Goal: Use online tool/utility: Utilize a website feature to perform a specific function

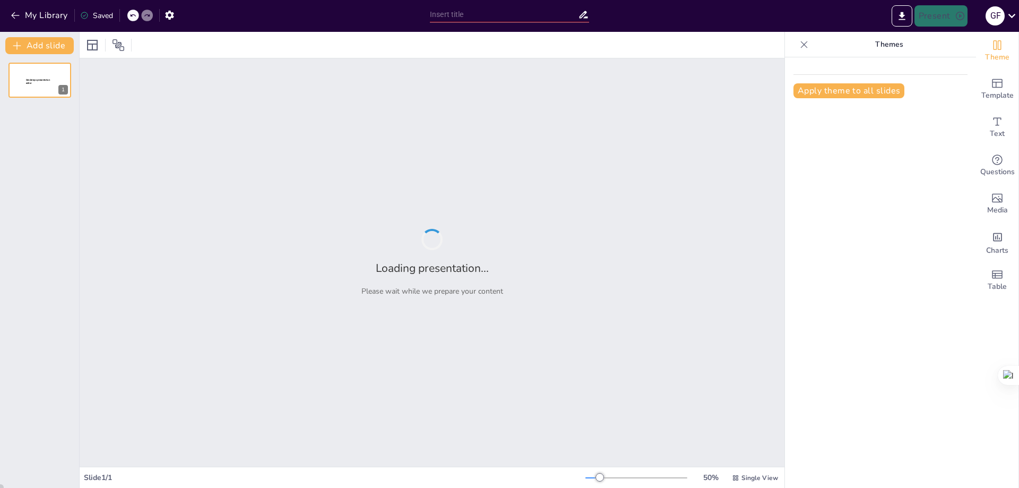
type input "Identificar dos resultados intermedios que mayor impactan en el resultado final"
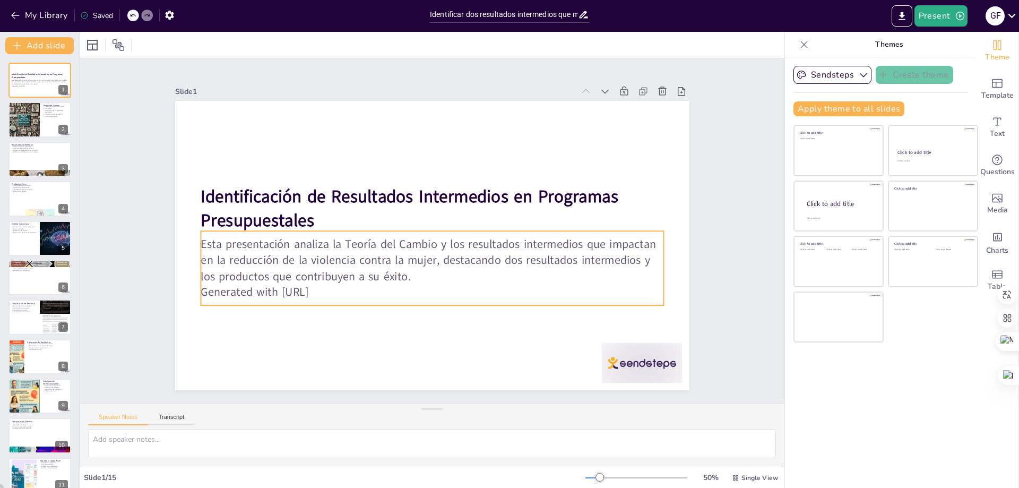
click at [261, 288] on p "Generated with [URL]" at bounding box center [407, 286] width 430 height 203
click at [338, 290] on p "Generated with [URL]" at bounding box center [396, 280] width 384 height 285
click at [331, 290] on p "Generated with [URL]" at bounding box center [401, 283] width 409 height 245
click at [333, 290] on p "Generated with [URL]" at bounding box center [378, 261] width 245 height 409
drag, startPoint x: 219, startPoint y: 278, endPoint x: 203, endPoint y: 288, distance: 18.9
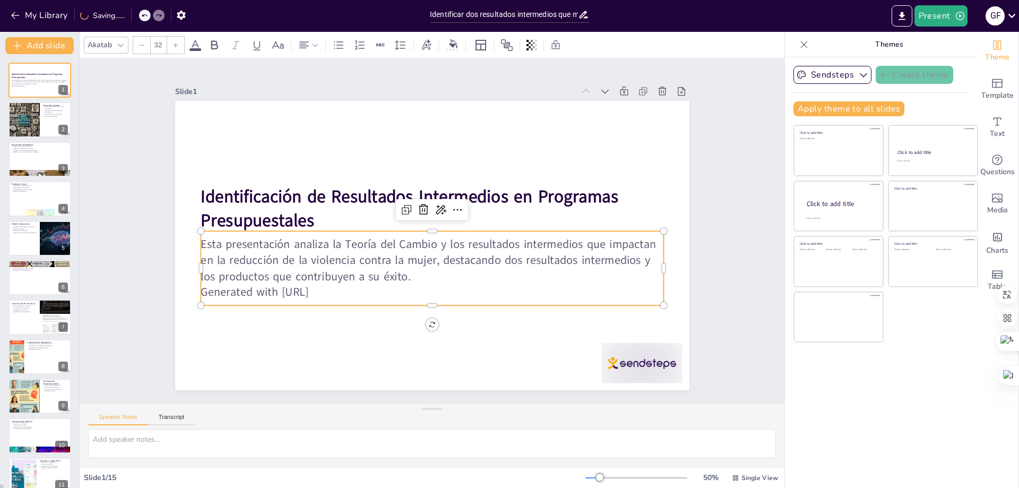
click at [355, 278] on p "Esta presentación analiza la Teoría del Cambio y los resultados intermedios que…" at bounding box center [403, 234] width 96 height 466
click at [203, 289] on p "Generated with [URL]" at bounding box center [432, 292] width 463 height 16
click at [240, 289] on p "Generated with [URL]" at bounding box center [382, 267] width 285 height 384
drag, startPoint x: 335, startPoint y: 287, endPoint x: 193, endPoint y: 284, distance: 142.3
click at [201, 284] on div "Identificación de Resultados Intermedios en Programas Presupuestales Esta prese…" at bounding box center [418, 226] width 434 height 579
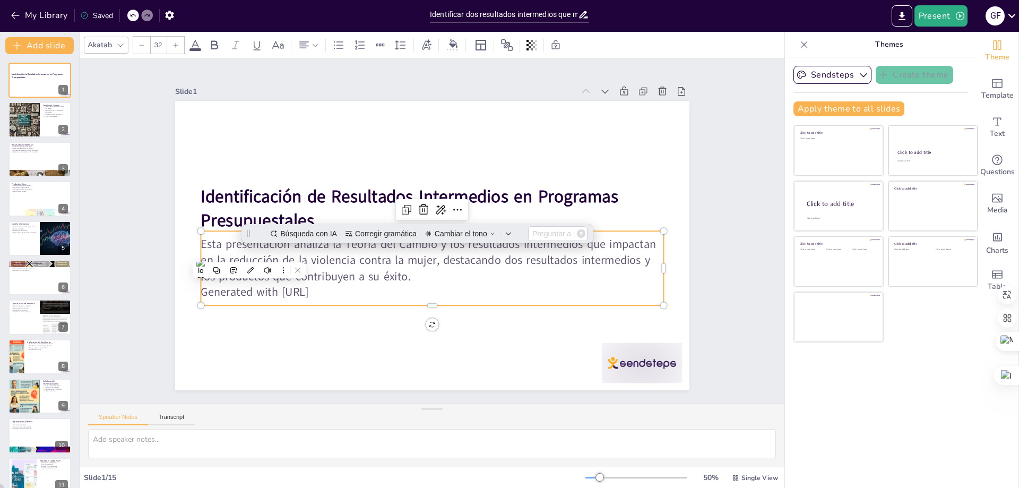
click at [366, 282] on p "Generated with [URL]" at bounding box center [419, 291] width 456 height 112
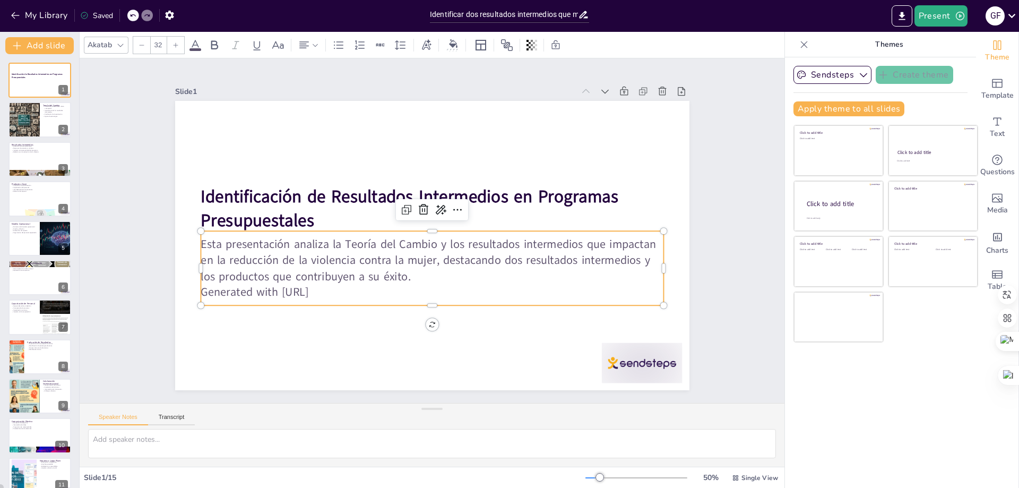
drag, startPoint x: 337, startPoint y: 287, endPoint x: 196, endPoint y: 290, distance: 140.7
click at [197, 290] on p "Generated with [URL]" at bounding box center [401, 283] width 409 height 245
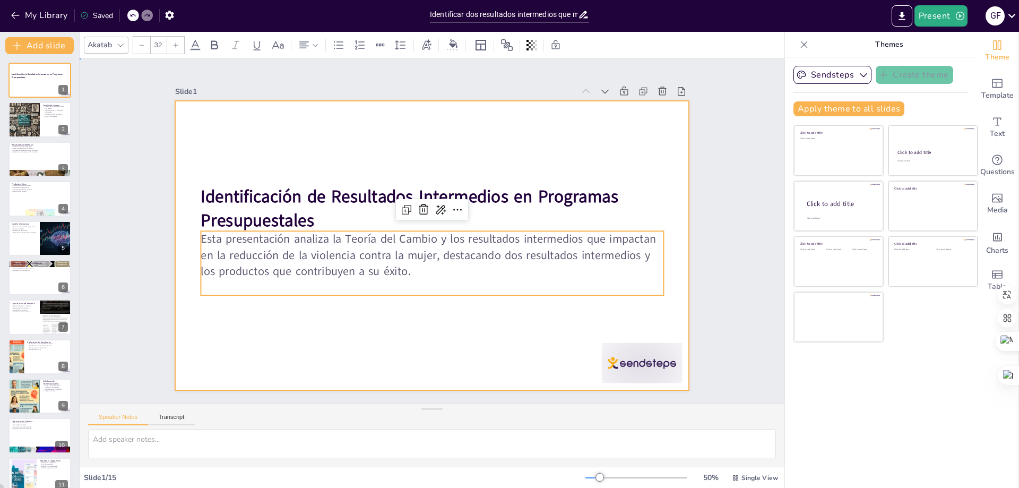
click at [534, 340] on div at bounding box center [432, 245] width 515 height 289
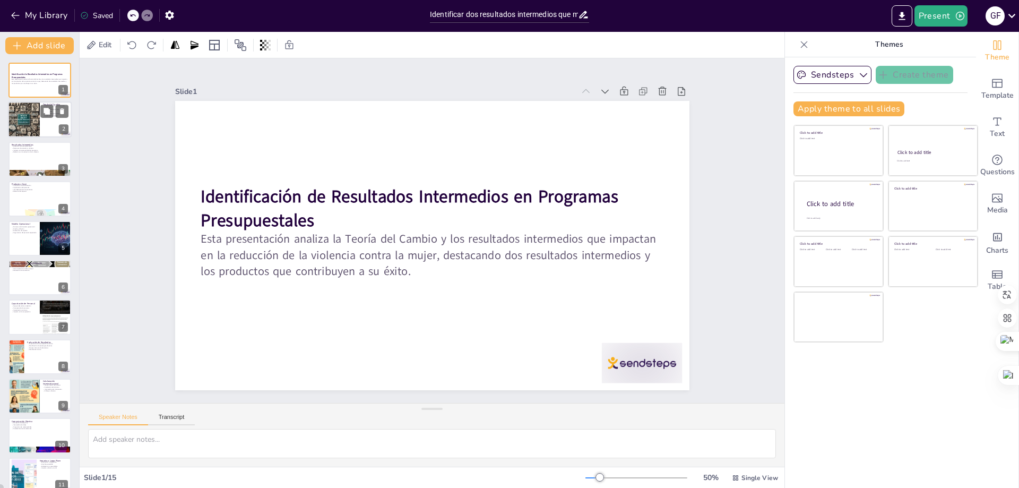
click at [39, 128] on div at bounding box center [24, 120] width 36 height 36
type textarea "La Teoría del Cambio es fundamental porque proporciona un marco que ayuda a los…"
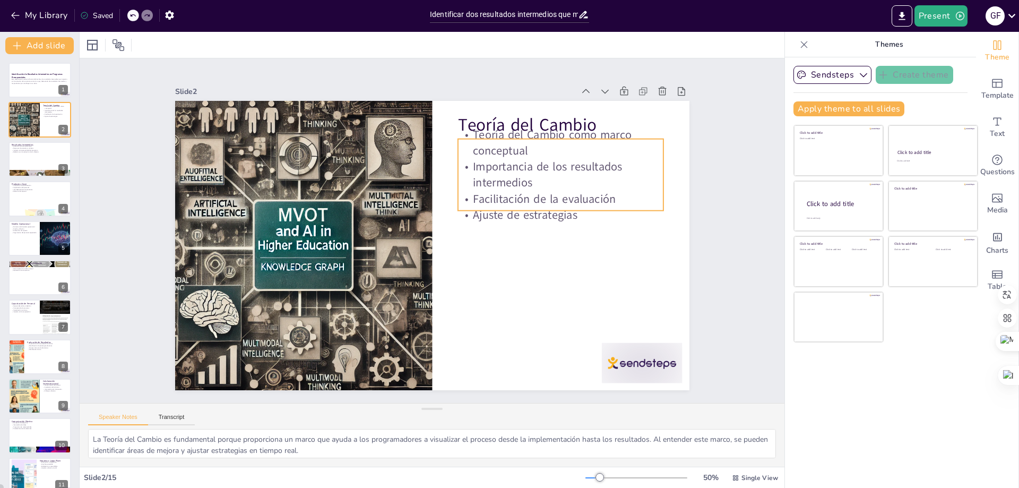
click at [487, 135] on div "Teoría del Cambio Teoría del Cambio como marco conceptual Importancia de los re…" at bounding box center [437, 216] width 579 height 434
click at [417, 213] on p "Ajuste de estrategias" at bounding box center [377, 113] width 79 height 201
click at [453, 257] on p "Ajuste de estrategias" at bounding box center [435, 360] width 38 height 207
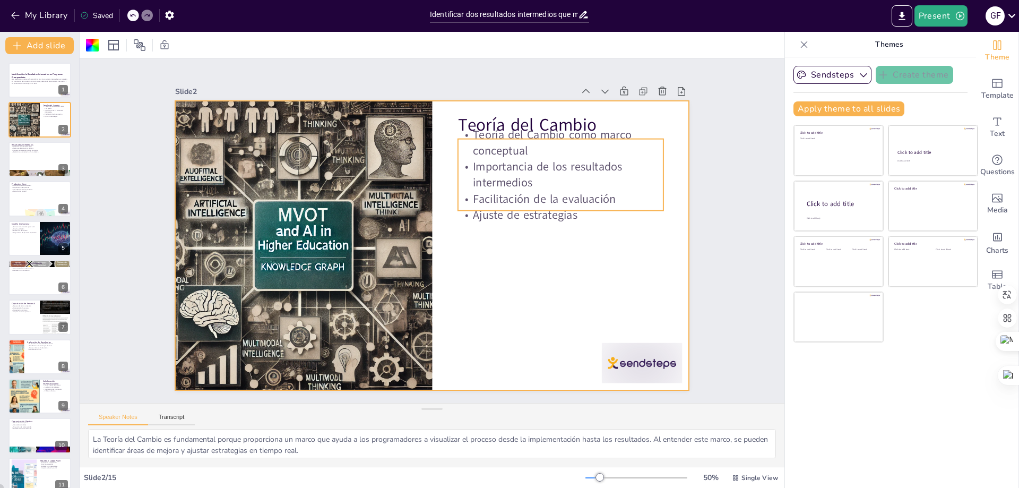
click at [469, 166] on p "Importancia de los resultados intermedios" at bounding box center [570, 203] width 208 height 74
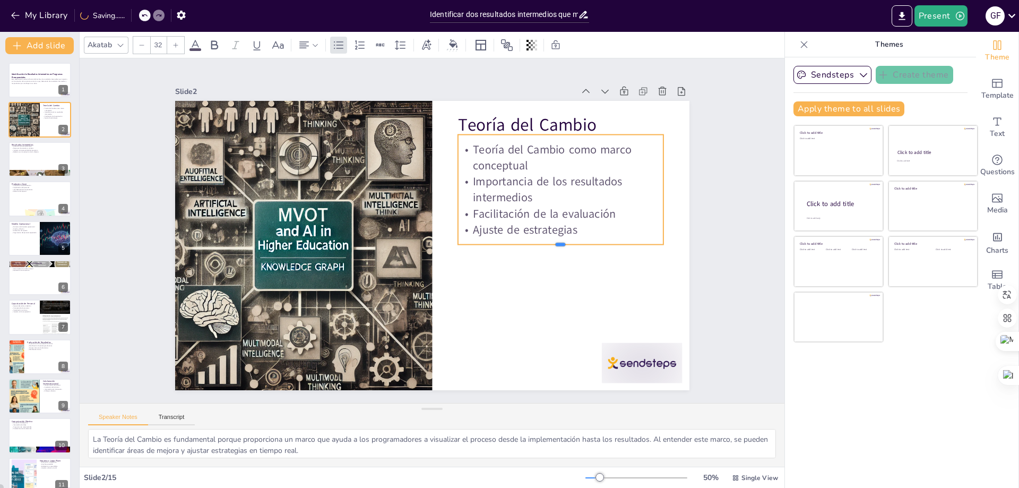
drag, startPoint x: 470, startPoint y: 203, endPoint x: 466, endPoint y: 242, distance: 39.6
click at [466, 260] on div at bounding box center [493, 346] width 128 height 172
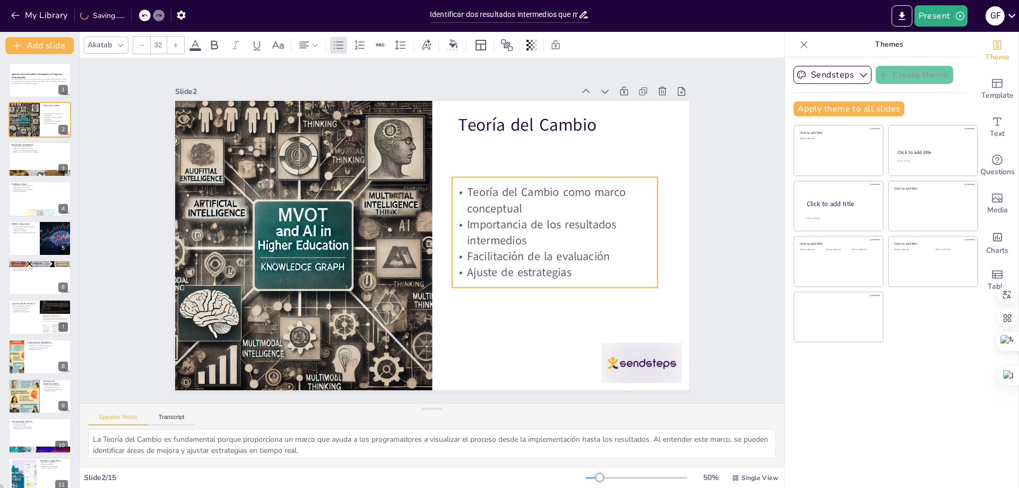
drag, startPoint x: 508, startPoint y: 136, endPoint x: 502, endPoint y: 179, distance: 42.9
click at [502, 215] on div "Teoría del Cambio como marco conceptual Importancia de los resultados intermedi…" at bounding box center [503, 331] width 210 height 232
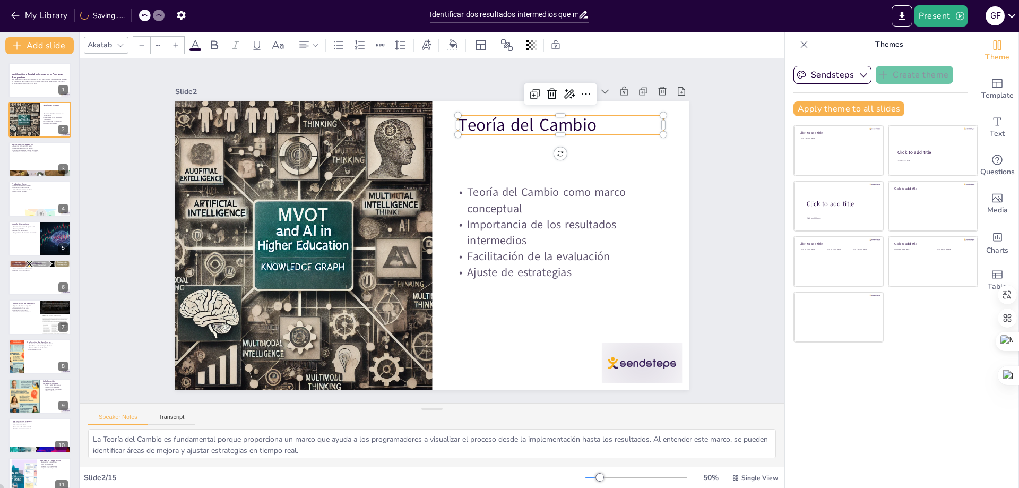
type input "48"
click at [499, 313] on p "Teoría del Cambio" at bounding box center [425, 397] width 156 height 169
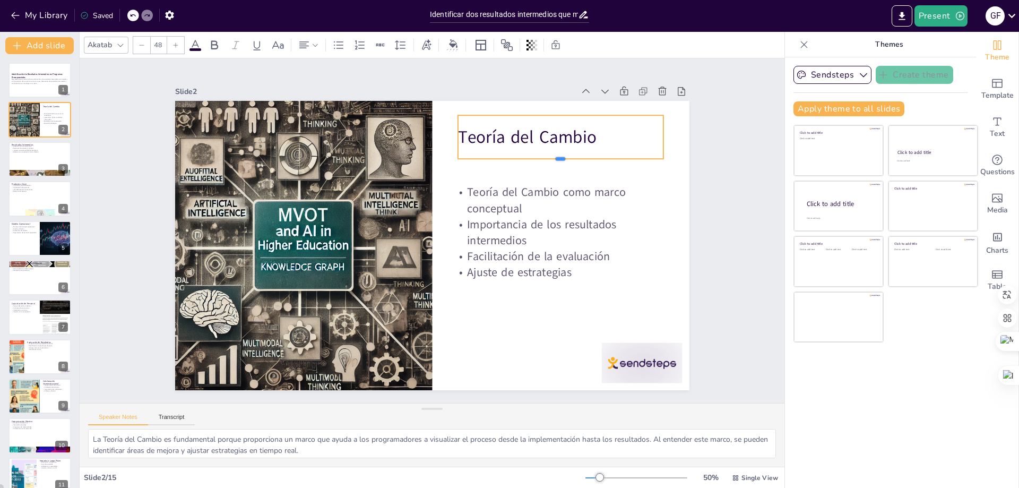
drag, startPoint x: 496, startPoint y: 133, endPoint x: 509, endPoint y: 157, distance: 27.5
click at [509, 195] on div at bounding box center [573, 267] width 159 height 144
drag, startPoint x: 649, startPoint y: 134, endPoint x: 579, endPoint y: 138, distance: 69.6
click at [483, 434] on div at bounding box center [461, 445] width 44 height 22
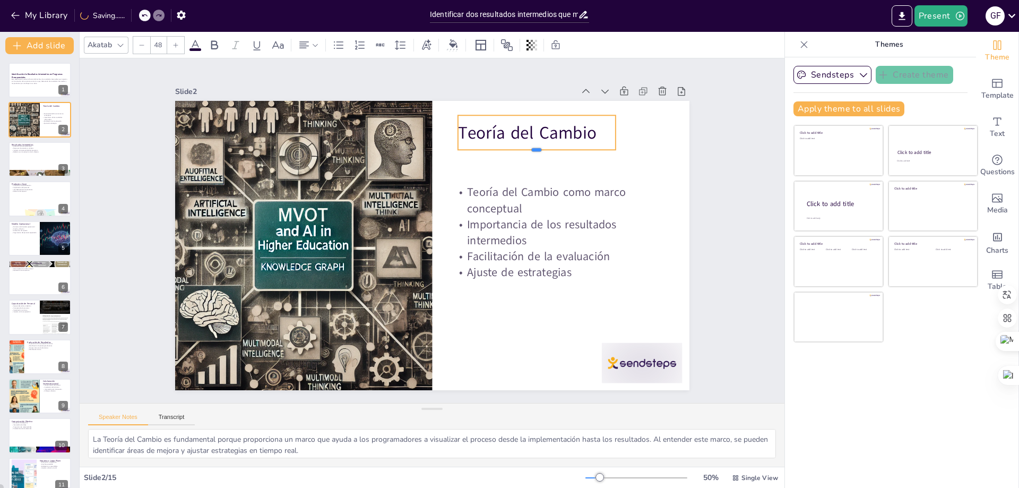
drag, startPoint x: 529, startPoint y: 157, endPoint x: 530, endPoint y: 148, distance: 9.2
click at [530, 150] on div at bounding box center [537, 154] width 158 height 8
drag, startPoint x: 507, startPoint y: 113, endPoint x: 521, endPoint y: 115, distance: 14.1
click at [521, 270] on div "Teoría del Cambio" at bounding box center [527, 349] width 35 height 158
click at [507, 283] on div "Teoría del Cambio" at bounding box center [499, 364] width 67 height 162
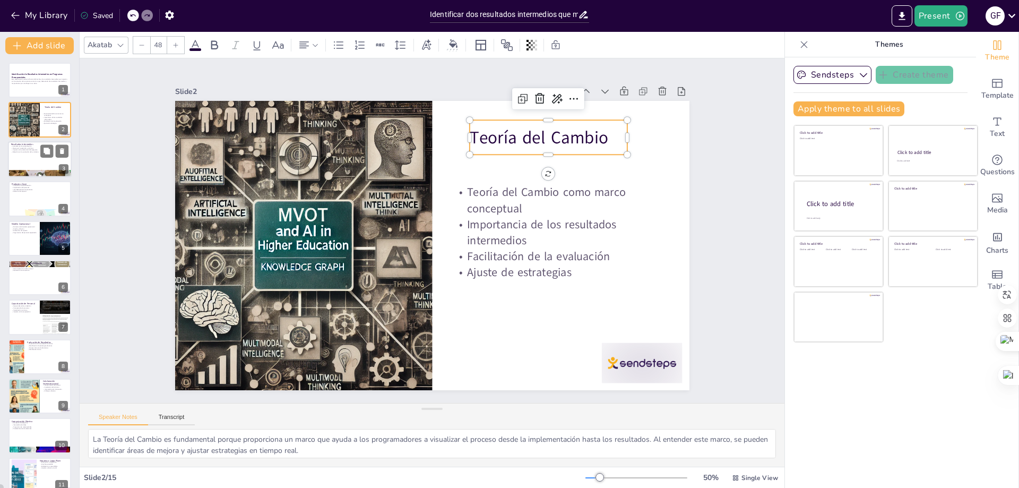
click at [30, 161] on div at bounding box center [40, 159] width 64 height 36
type textarea "El aumento en la sensibilización es vital para cambiar las percepciones y actit…"
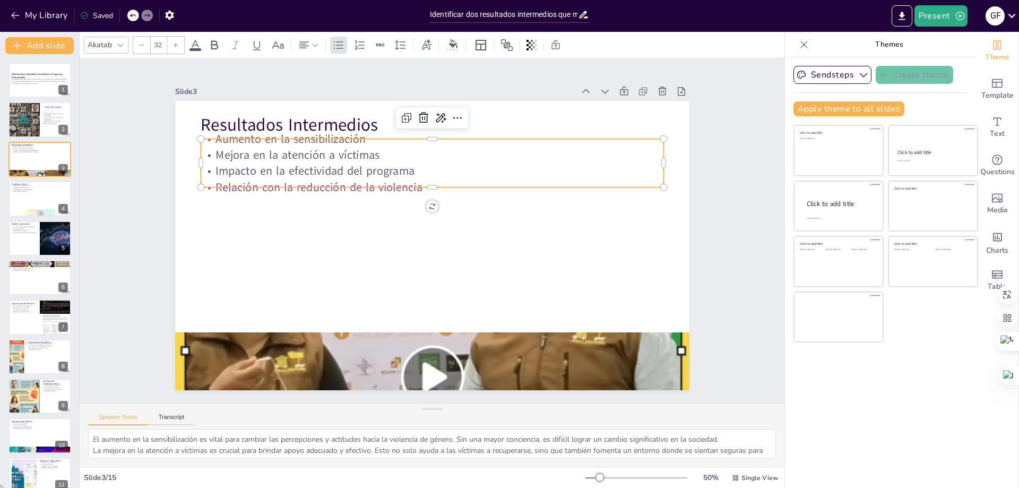
click at [354, 179] on p "Relación con la reducción de la violencia" at bounding box center [432, 187] width 463 height 16
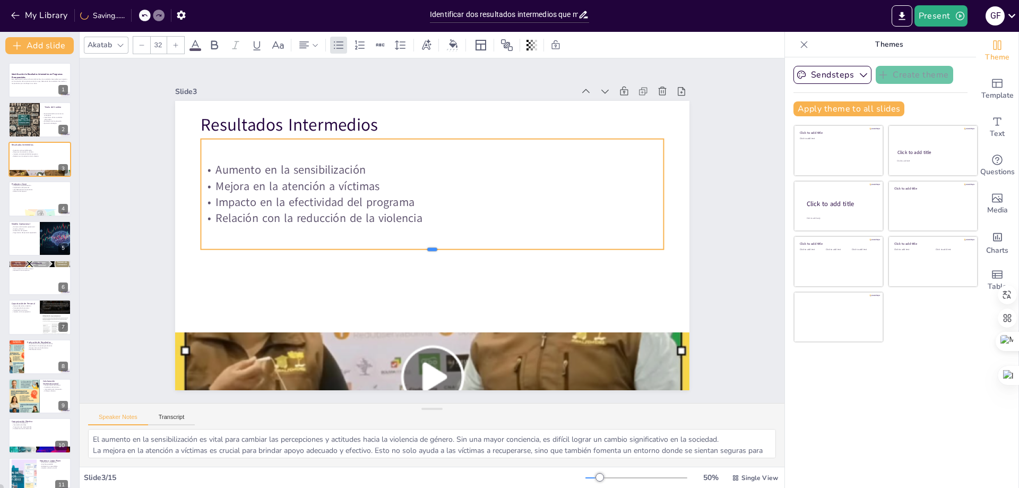
drag, startPoint x: 339, startPoint y: 184, endPoint x: 339, endPoint y: 246, distance: 62.1
click at [357, 246] on div at bounding box center [409, 225] width 105 height 455
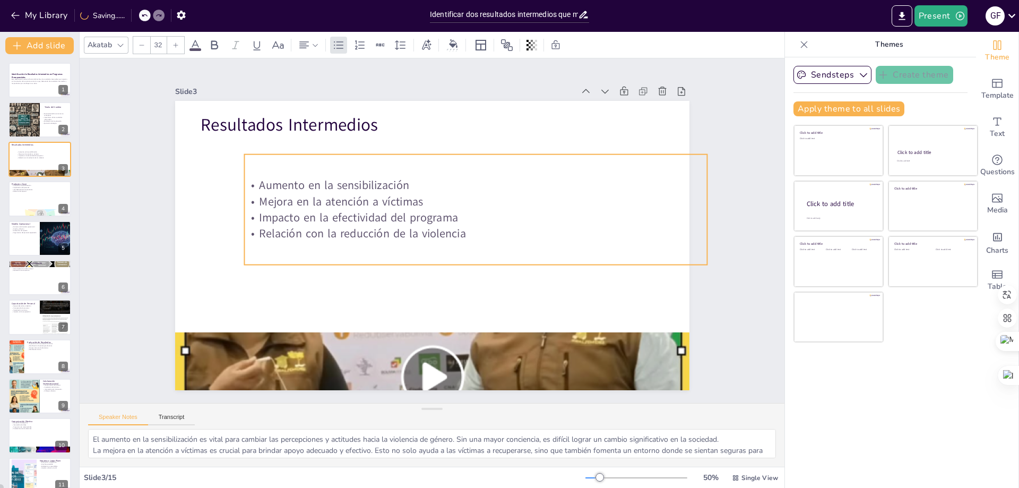
drag, startPoint x: 274, startPoint y: 150, endPoint x: 316, endPoint y: 167, distance: 45.1
click at [317, 166] on div "Aumento en la sensibilización Mejora en la atención a víctimas Impacto en la ef…" at bounding box center [472, 258] width 327 height 456
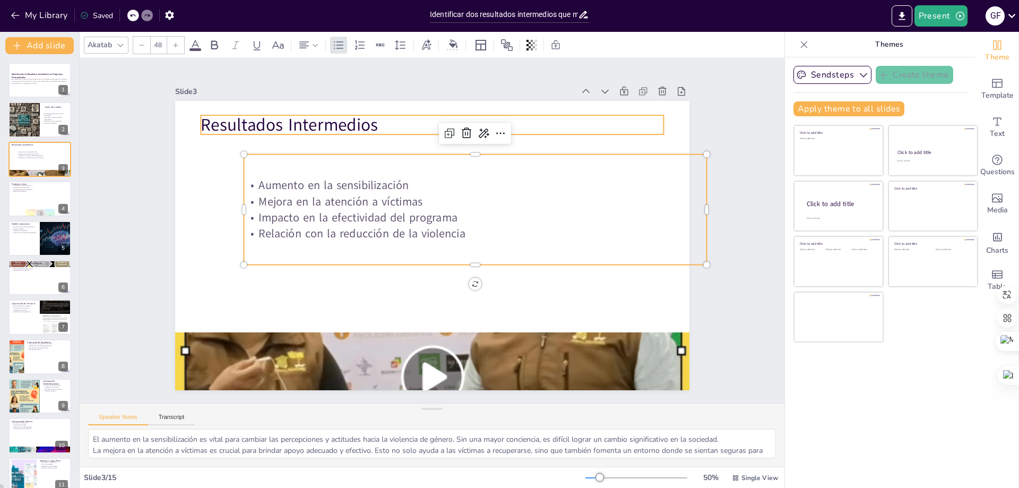
click at [424, 126] on p "Resultados Intermedios" at bounding box center [529, 187] width 210 height 433
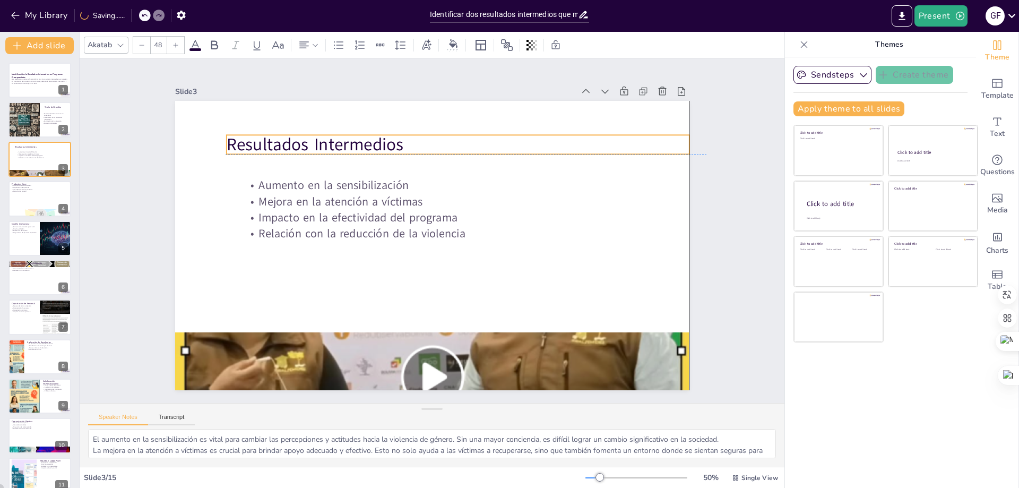
drag, startPoint x: 295, startPoint y: 129, endPoint x: 320, endPoint y: 147, distance: 30.8
click at [320, 215] on p "Resultados Intermedios" at bounding box center [443, 320] width 433 height 210
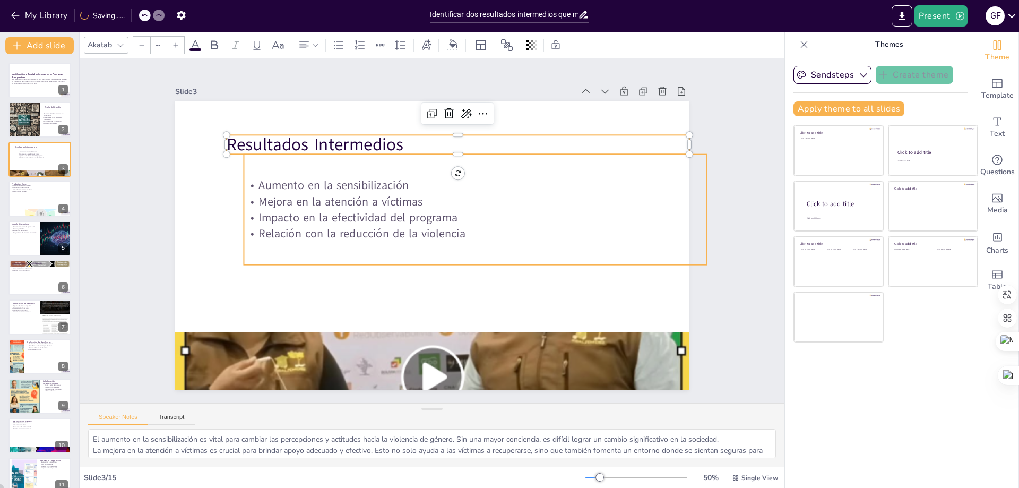
type input "32"
click at [535, 219] on p "Impacto en la efectividad del programa" at bounding box center [462, 265] width 203 height 430
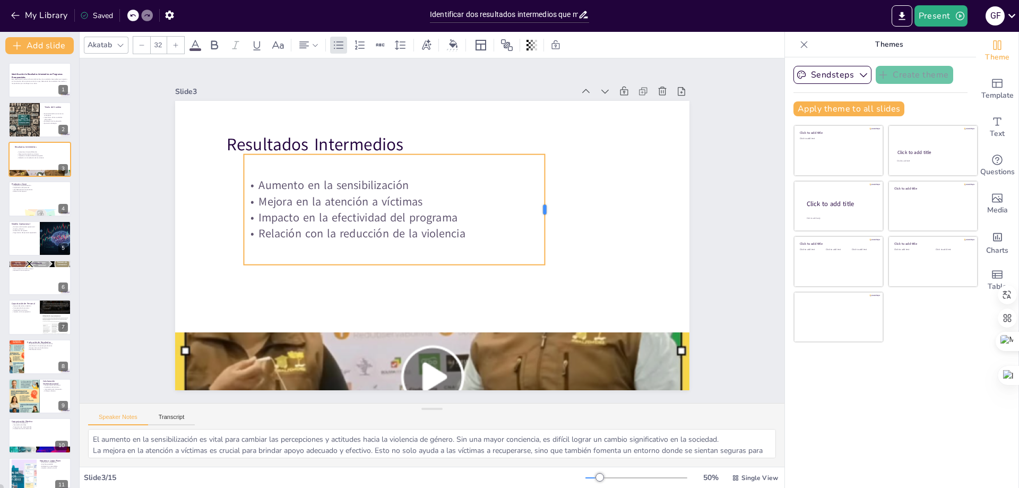
drag, startPoint x: 699, startPoint y: 208, endPoint x: 536, endPoint y: 213, distance: 162.5
click at [536, 221] on div at bounding box center [544, 271] width 63 height 100
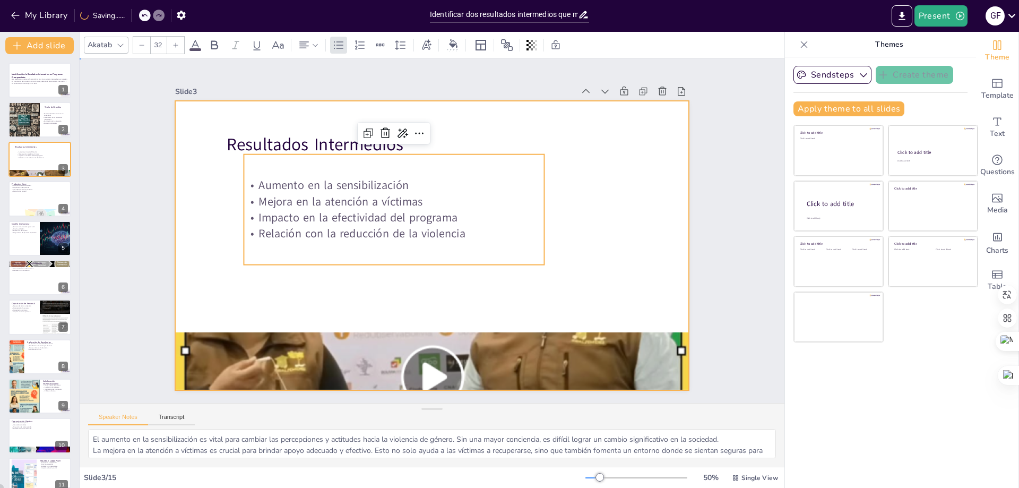
click at [613, 259] on div at bounding box center [417, 233] width 390 height 563
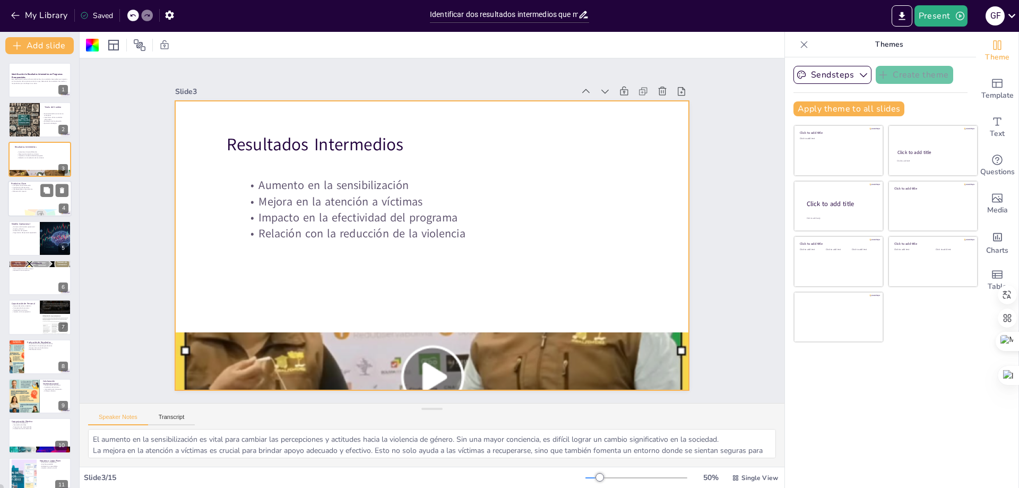
click at [38, 199] on div at bounding box center [40, 199] width 64 height 36
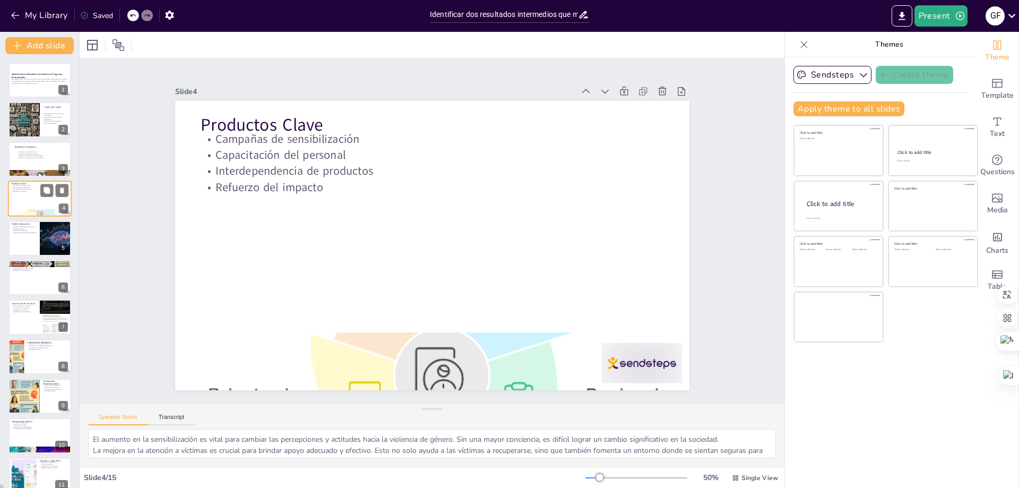
type textarea "Las campañas de sensibilización son fundamentales para educar a la población y …"
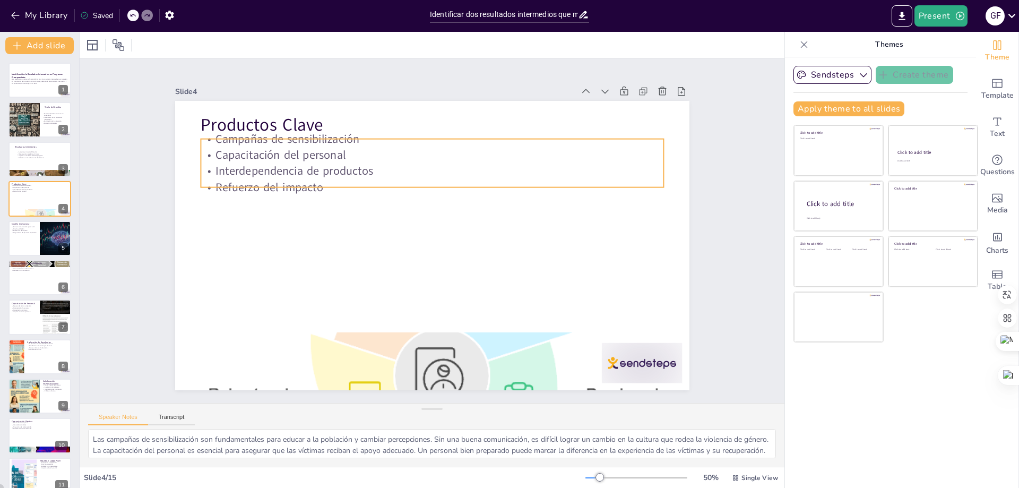
click at [289, 180] on p "Refuerzo del impacto" at bounding box center [441, 188] width 456 height 112
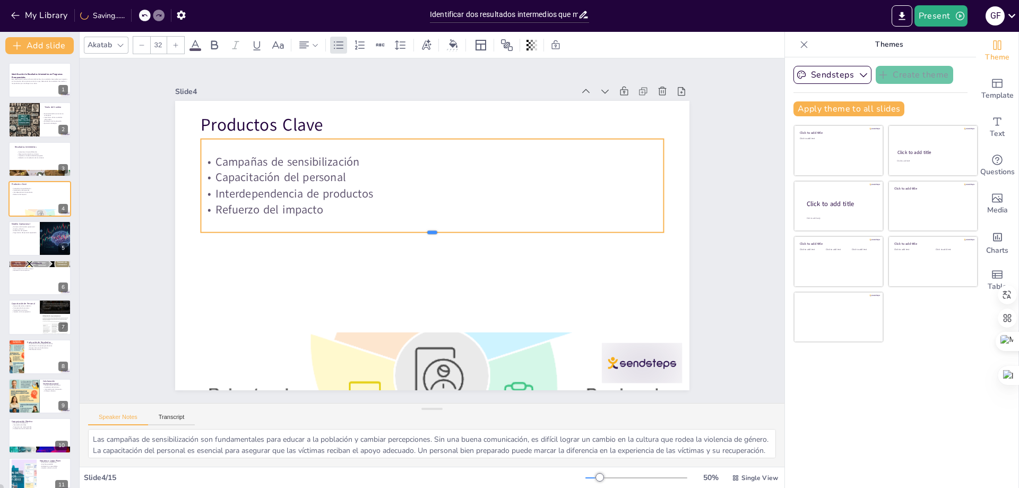
drag, startPoint x: 420, startPoint y: 191, endPoint x: 410, endPoint y: 230, distance: 40.4
click at [410, 230] on div at bounding box center [430, 236] width 443 height 151
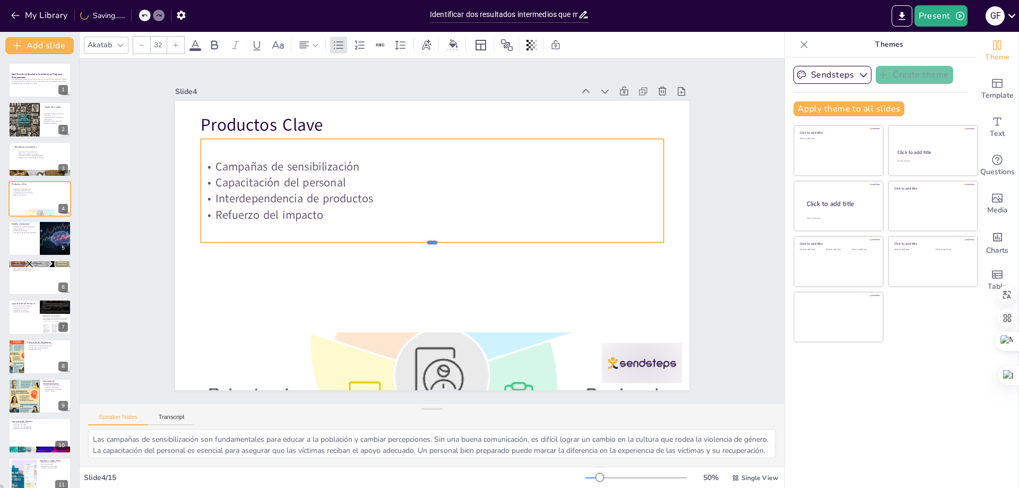
drag, startPoint x: 327, startPoint y: 232, endPoint x: 354, endPoint y: 241, distance: 28.2
click at [354, 241] on div at bounding box center [427, 245] width 443 height 151
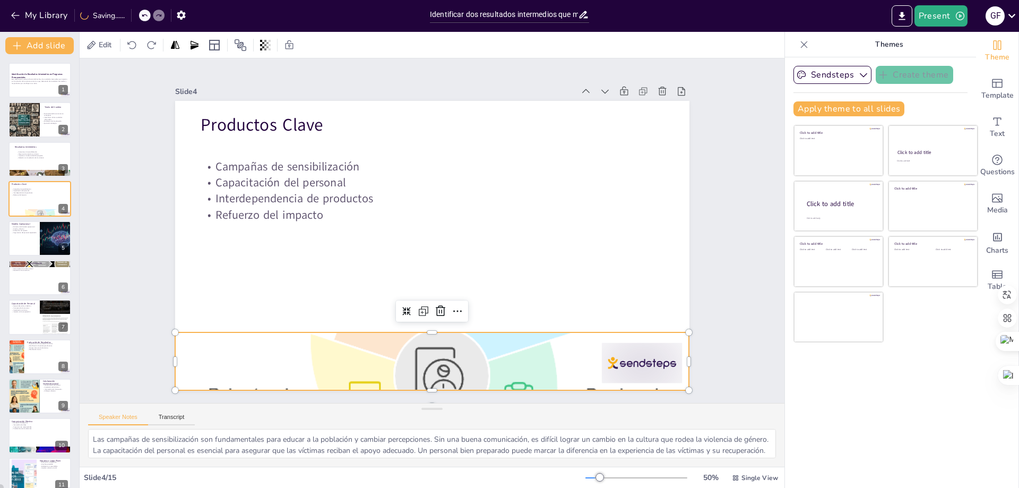
click at [378, 342] on div at bounding box center [432, 362] width 515 height 410
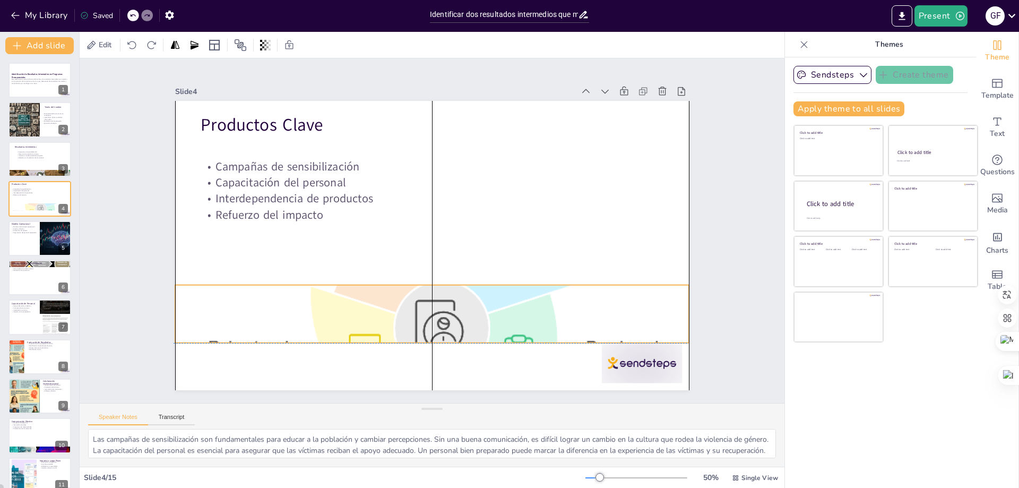
drag, startPoint x: 352, startPoint y: 330, endPoint x: 350, endPoint y: 280, distance: 49.4
click at [350, 217] on div "Productos Clave Campañas de sensibilización Capacitación del personal Interdepe…" at bounding box center [485, 111] width 470 height 209
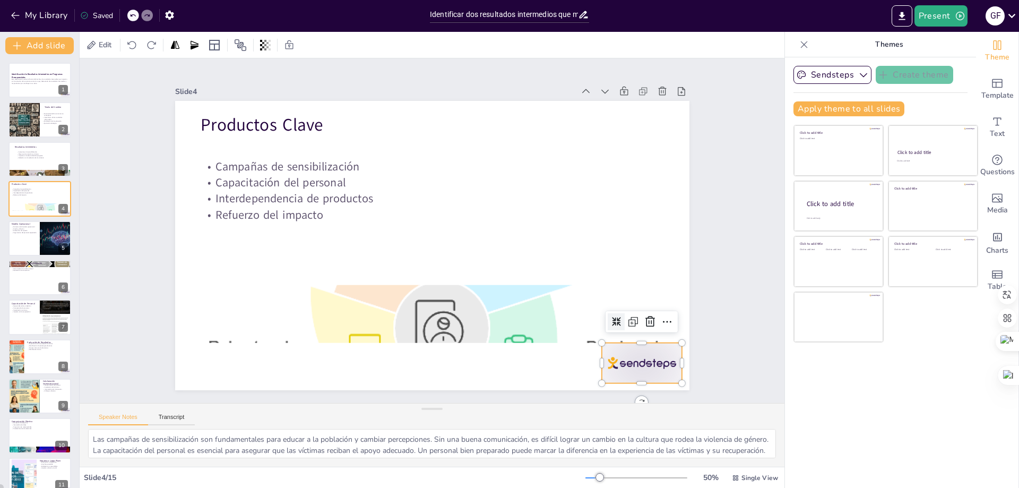
click at [517, 432] on div at bounding box center [475, 475] width 84 height 87
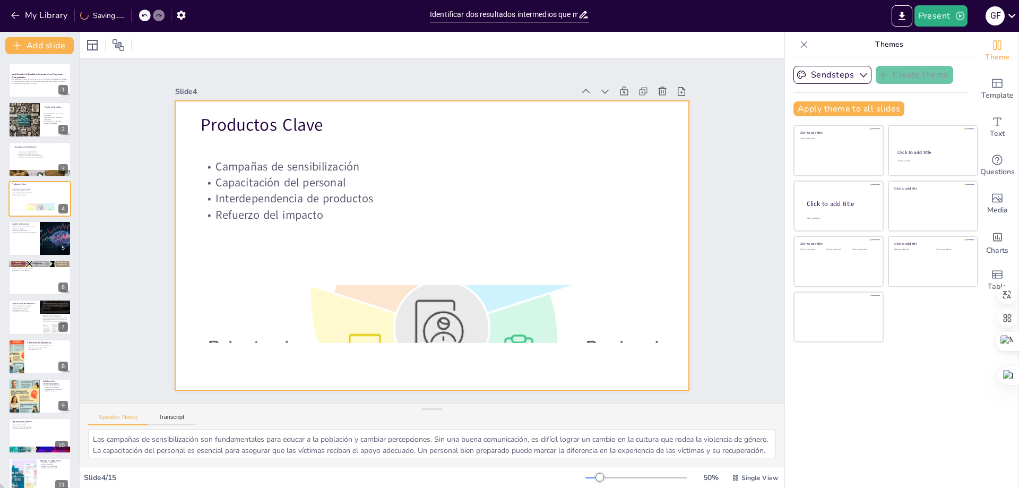
click at [439, 338] on div at bounding box center [432, 314] width 515 height 410
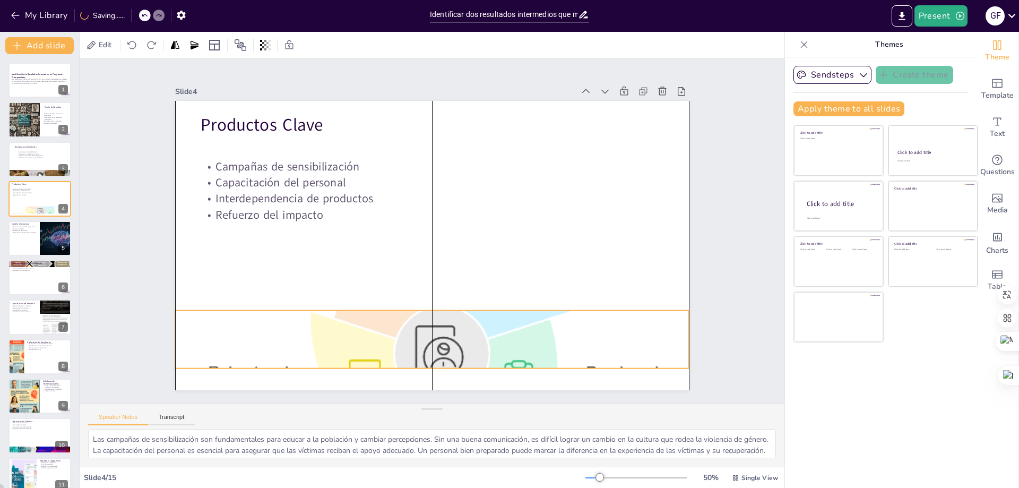
drag, startPoint x: 440, startPoint y: 325, endPoint x: 440, endPoint y: 349, distance: 23.9
click at [440, 349] on div at bounding box center [388, 132] width 637 height 584
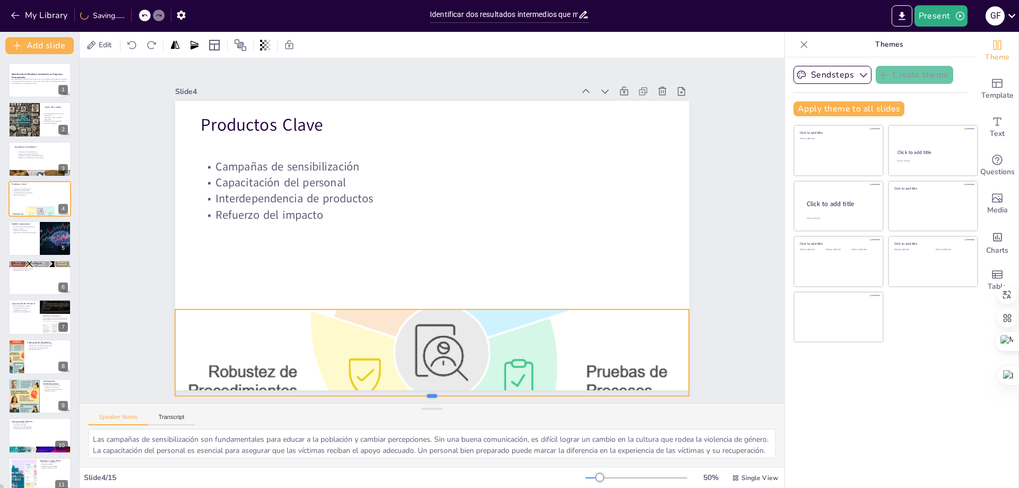
drag, startPoint x: 424, startPoint y: 364, endPoint x: 426, endPoint y: 393, distance: 28.8
click at [426, 396] on div at bounding box center [432, 400] width 515 height 8
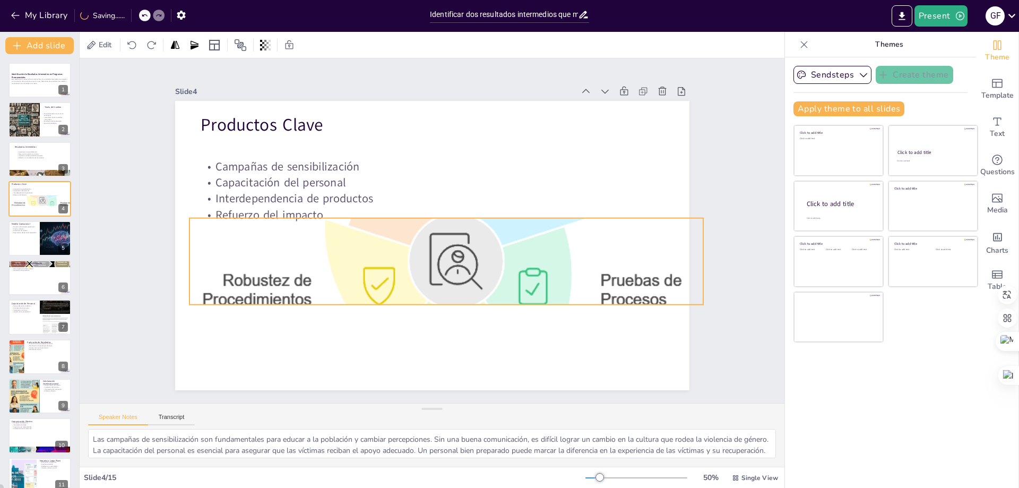
drag, startPoint x: 425, startPoint y: 306, endPoint x: 439, endPoint y: 215, distance: 92.4
click at [439, 101] on div "Productos Clave Campañas de sensibilización Capacitación del personal Interdepe…" at bounding box center [432, 101] width 515 height 0
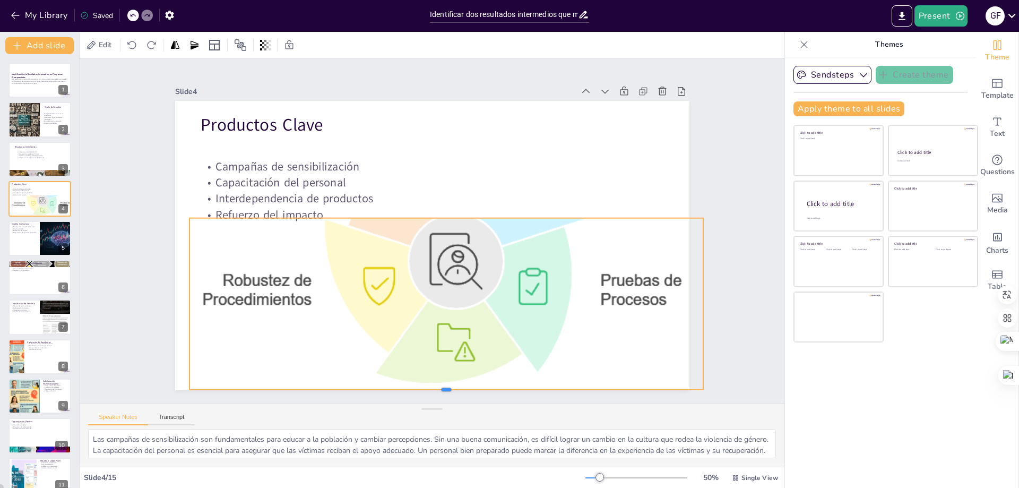
drag, startPoint x: 438, startPoint y: 302, endPoint x: 441, endPoint y: 387, distance: 85.0
click at [441, 387] on div at bounding box center [363, 379] width 450 height 264
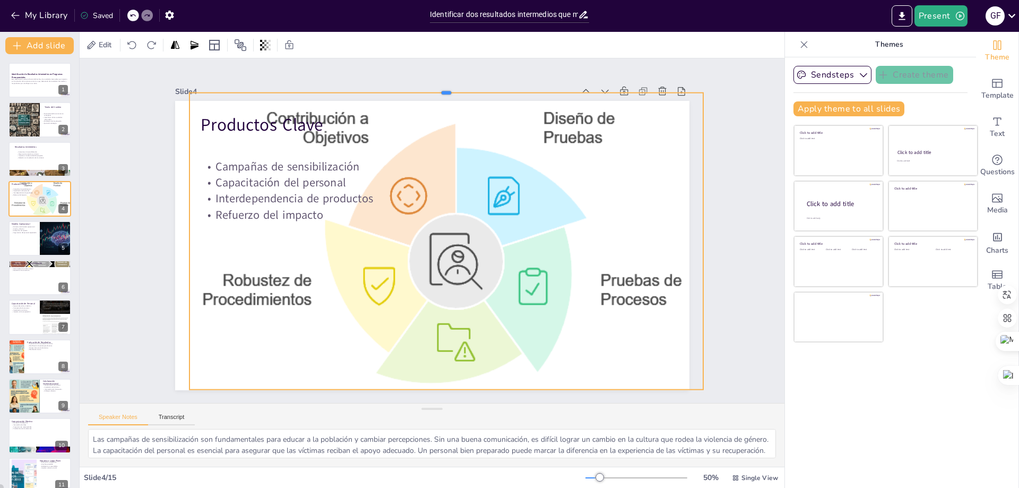
drag, startPoint x: 440, startPoint y: 214, endPoint x: 448, endPoint y: 89, distance: 125.6
click at [448, 89] on div at bounding box center [447, 88] width 515 height 8
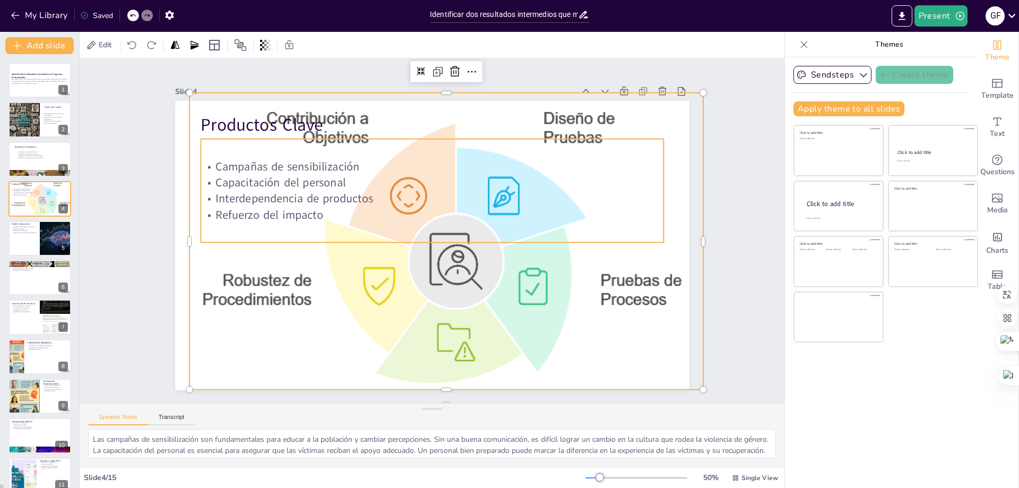
click at [475, 172] on p "Capacitación del personal" at bounding box center [447, 185] width 445 height 158
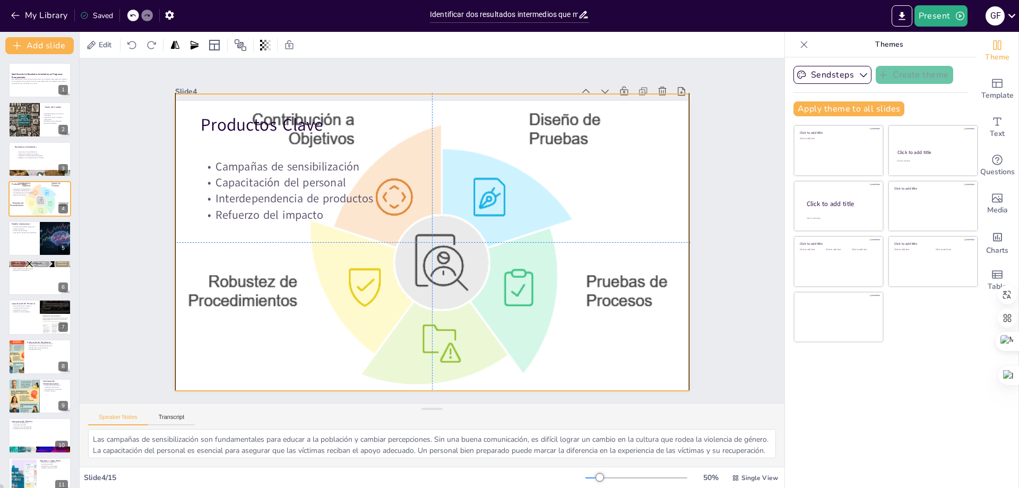
drag, startPoint x: 505, startPoint y: 285, endPoint x: 492, endPoint y: 285, distance: 12.7
click at [492, 285] on div at bounding box center [432, 249] width 515 height 410
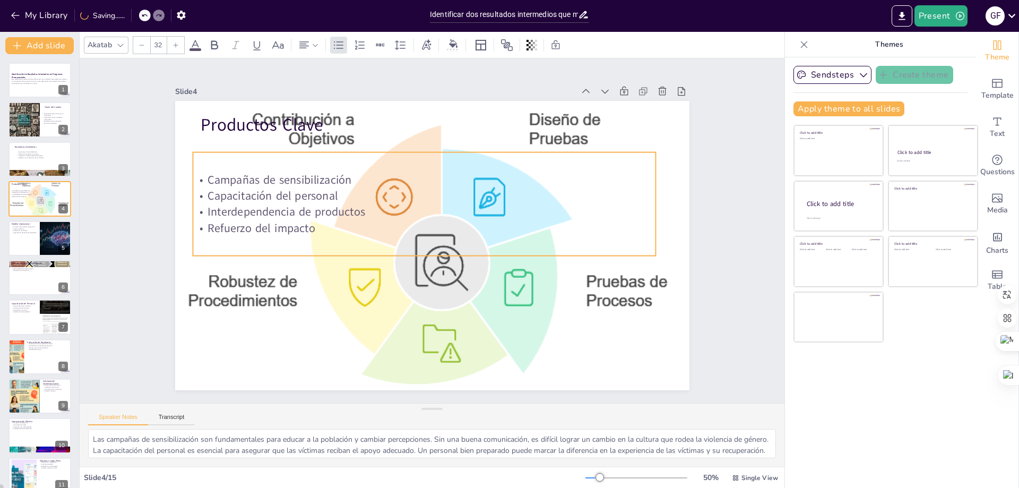
drag, startPoint x: 455, startPoint y: 223, endPoint x: 447, endPoint y: 236, distance: 15.5
click at [447, 236] on div "Campañas de sensibilización Capacitación del personal Interdependencia de produ…" at bounding box center [438, 203] width 452 height 321
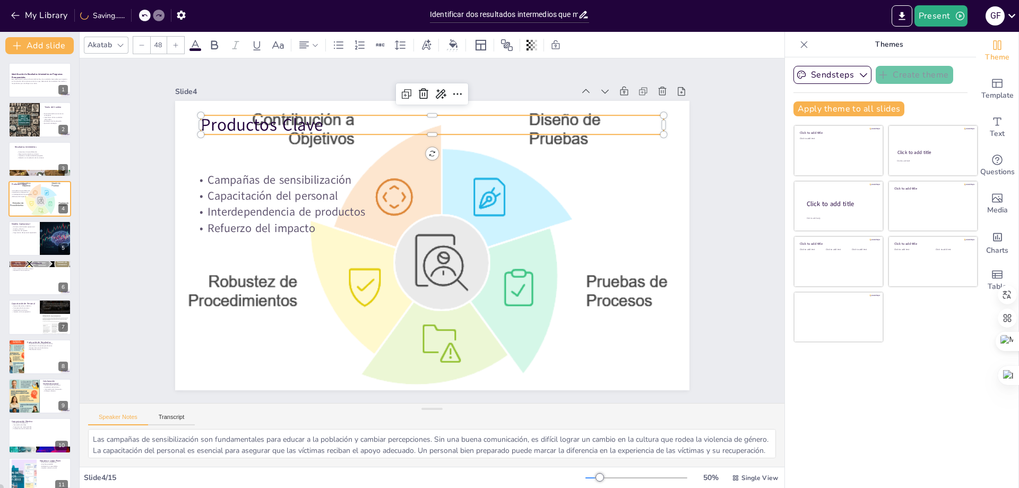
click at [330, 123] on p "Productos Clave" at bounding box center [432, 125] width 463 height 24
click at [495, 133] on div at bounding box center [523, 240] width 57 height 461
drag, startPoint x: 657, startPoint y: 125, endPoint x: 468, endPoint y: 133, distance: 189.2
click at [468, 133] on div "Productos Clave Campañas de sensibilización Capacitación del personal Interdepe…" at bounding box center [426, 244] width 588 height 474
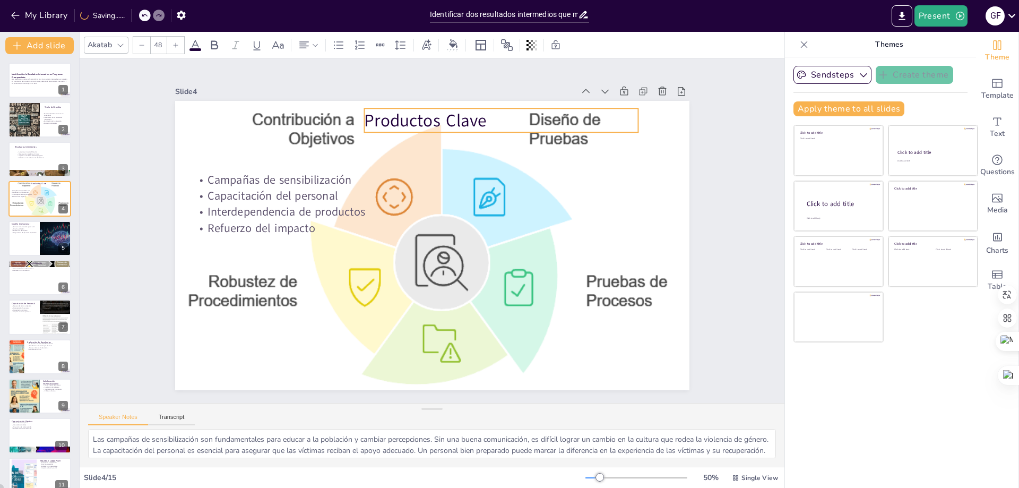
drag, startPoint x: 375, startPoint y: 113, endPoint x: 538, endPoint y: 106, distance: 163.7
click at [538, 106] on p "Productos Clave" at bounding box center [553, 182] width 236 height 181
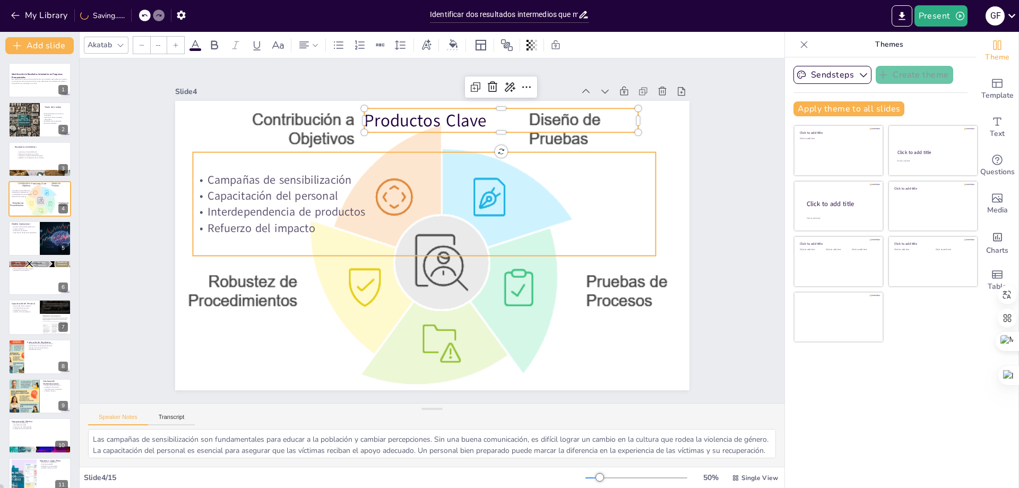
type input "32"
click at [512, 172] on p "Campañas de sensibilización" at bounding box center [424, 180] width 463 height 16
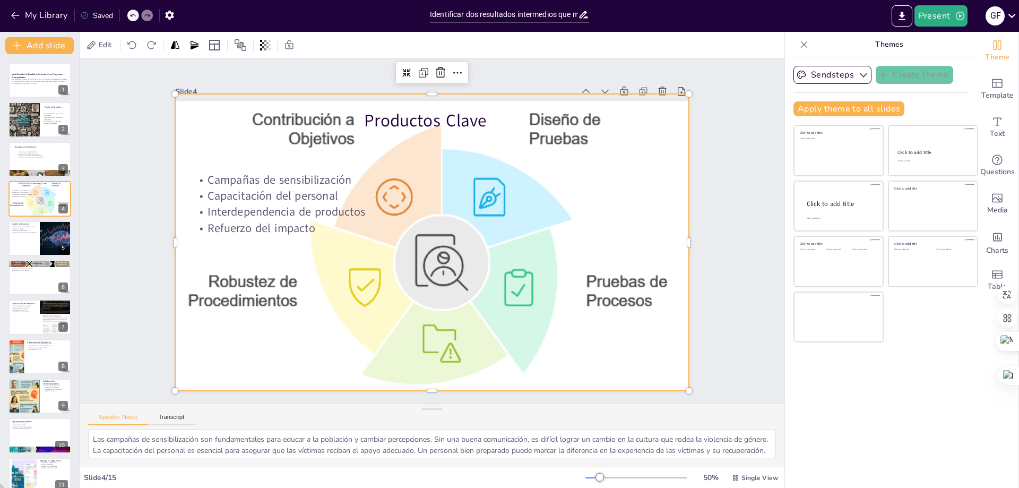
click at [325, 123] on div at bounding box center [427, 247] width 616 height 548
drag, startPoint x: 425, startPoint y: 91, endPoint x: 425, endPoint y: 110, distance: 19.1
click at [425, 110] on div "Slide 4 Productos Clave Campañas de sensibilización Capacitación del personal I…" at bounding box center [428, 236] width 596 height 550
click at [421, 93] on div "Slide 4" at bounding box center [502, 110] width 453 height 270
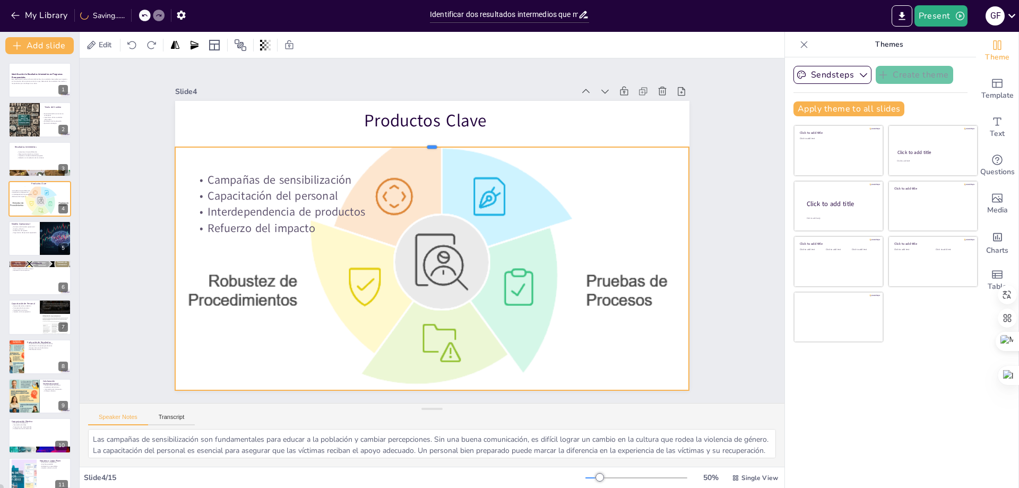
drag, startPoint x: 424, startPoint y: 90, endPoint x: 424, endPoint y: 143, distance: 53.1
click at [424, 143] on div at bounding box center [459, 147] width 492 height 167
click at [483, 310] on div at bounding box center [430, 247] width 554 height 461
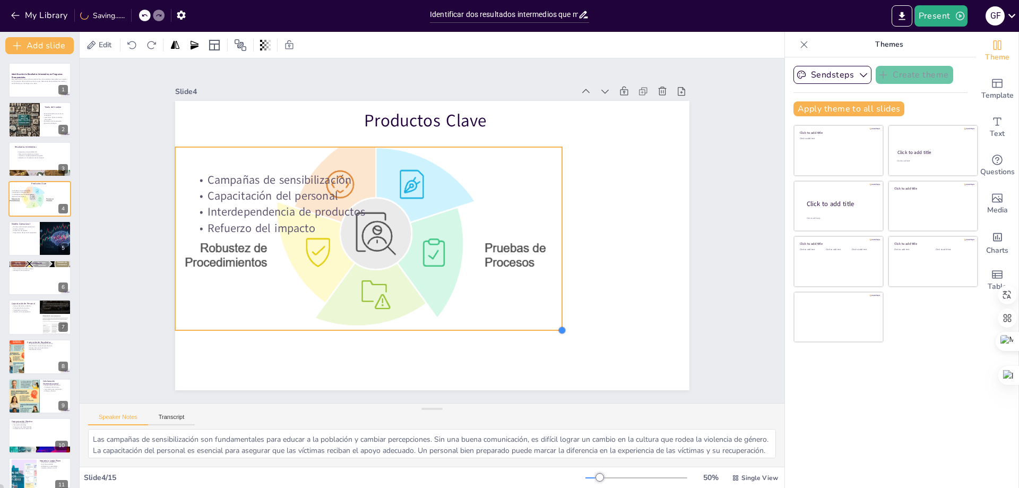
drag, startPoint x: 681, startPoint y: 388, endPoint x: 443, endPoint y: 328, distance: 245.8
click at [443, 328] on div "Productos Clave Campañas de sensibilización Capacitación del personal Interdepe…" at bounding box center [423, 219] width 586 height 536
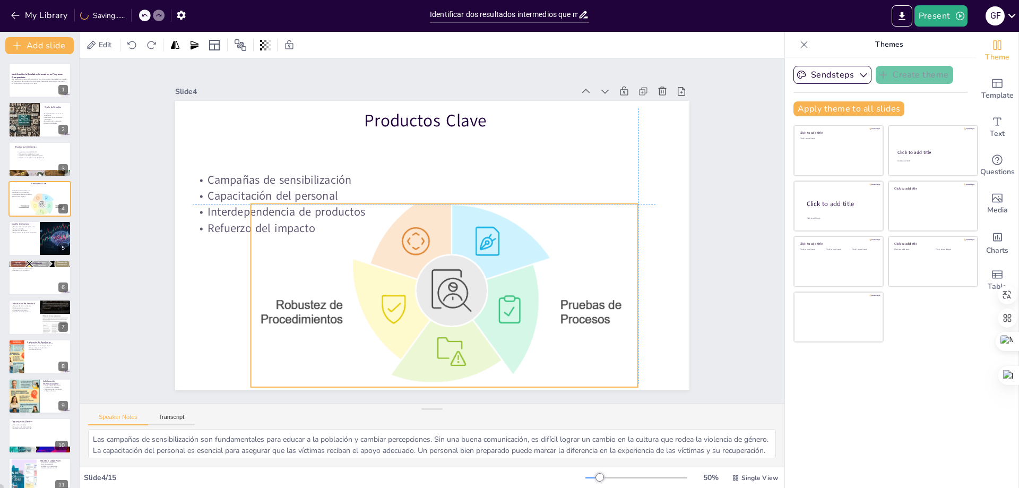
drag, startPoint x: 419, startPoint y: 213, endPoint x: 494, endPoint y: 267, distance: 92.1
click at [535, 267] on div "Productos Clave Campañas de sensibilización Capacitación del personal Interdepe…" at bounding box center [562, 217] width 54 height 512
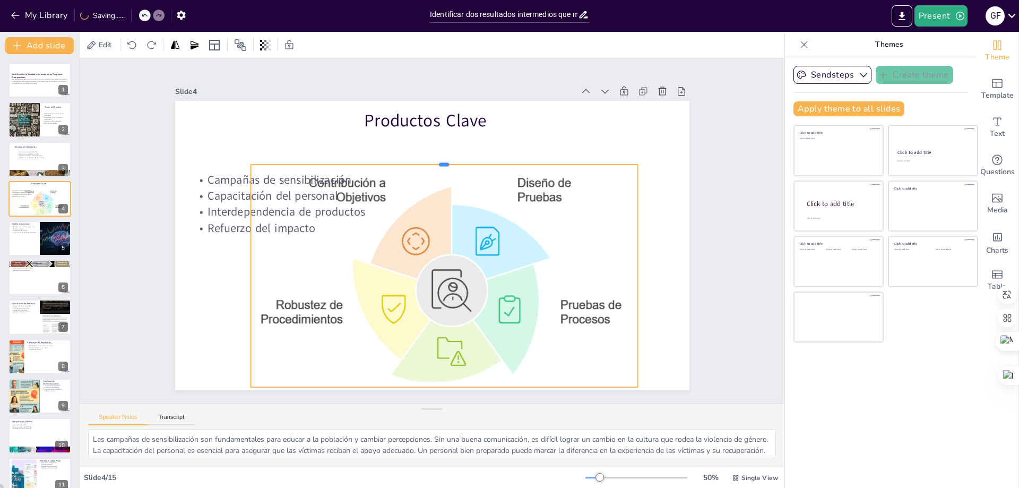
drag, startPoint x: 433, startPoint y: 200, endPoint x: 446, endPoint y: 160, distance: 41.3
click at [446, 160] on div at bounding box center [445, 160] width 388 height 8
click at [242, 178] on div at bounding box center [246, 276] width 8 height 222
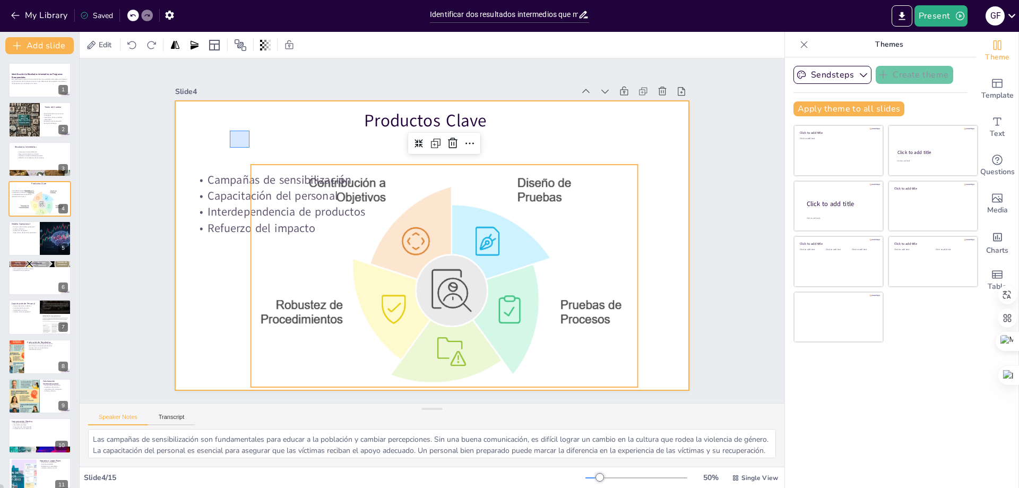
drag, startPoint x: 230, startPoint y: 148, endPoint x: 233, endPoint y: 183, distance: 35.1
click at [250, 132] on div at bounding box center [423, 243] width 586 height 537
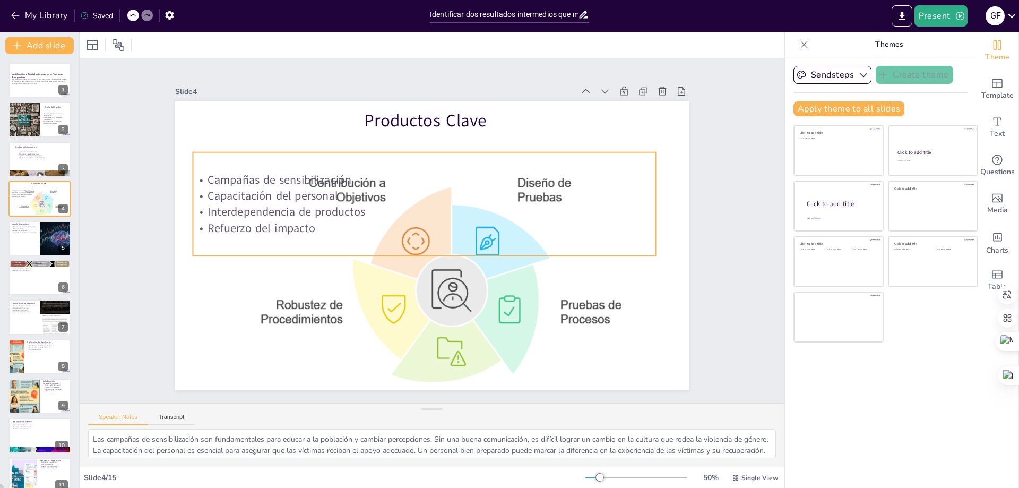
click at [261, 204] on p "Interdependencia de productos" at bounding box center [438, 211] width 355 height 322
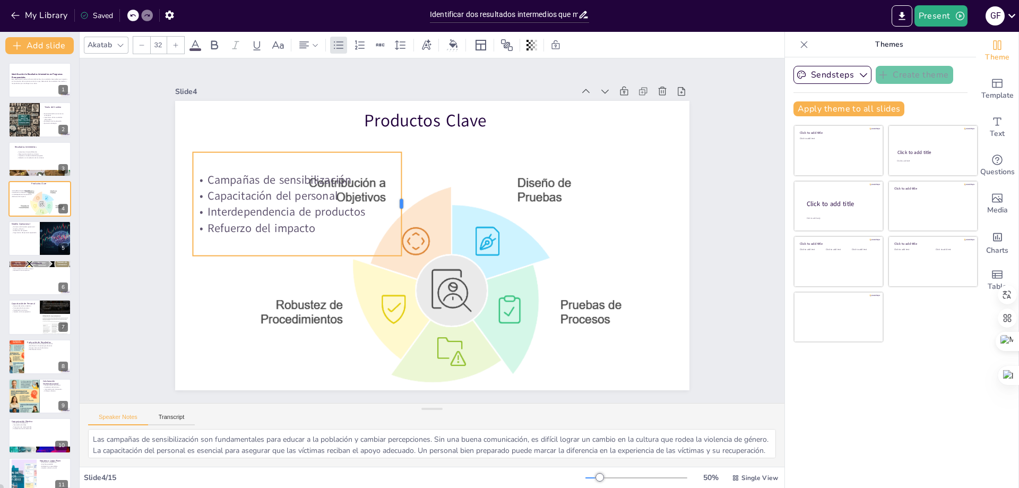
drag, startPoint x: 649, startPoint y: 199, endPoint x: 360, endPoint y: 190, distance: 289.5
click at [395, 207] on div at bounding box center [425, 193] width 67 height 89
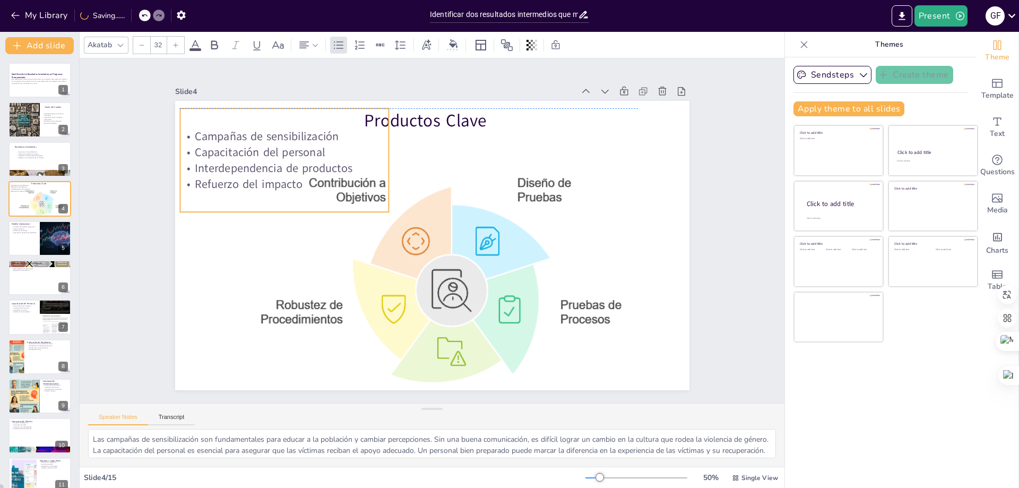
drag, startPoint x: 329, startPoint y: 150, endPoint x: 316, endPoint y: 105, distance: 46.4
click at [316, 105] on div "Campañas de sensibilización Capacitación del personal Interdependencia de produ…" at bounding box center [313, 118] width 230 height 163
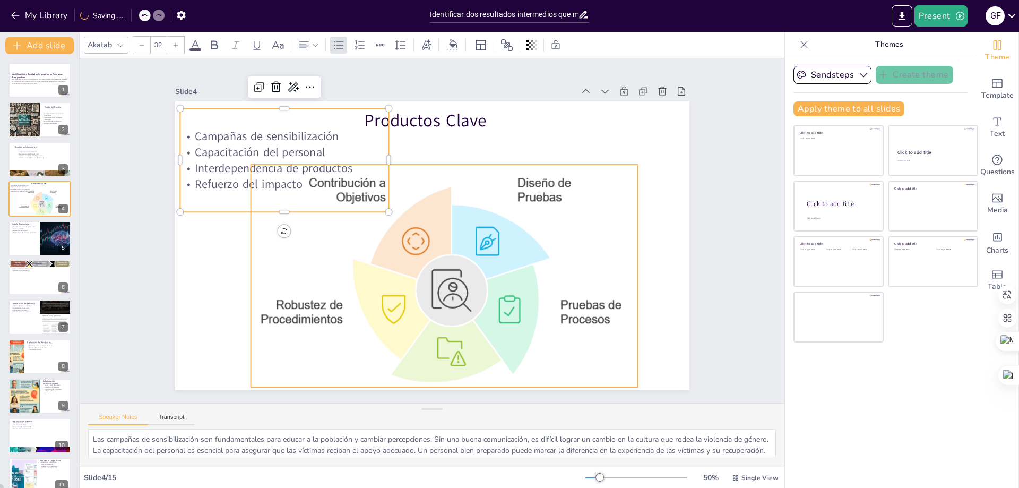
click at [668, 245] on div at bounding box center [432, 245] width 515 height 289
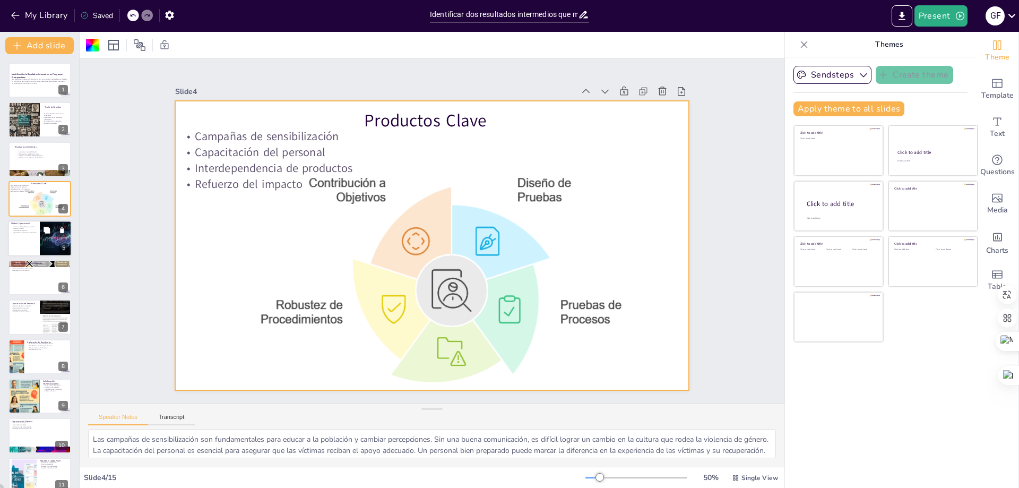
click at [45, 240] on div at bounding box center [56, 238] width 66 height 36
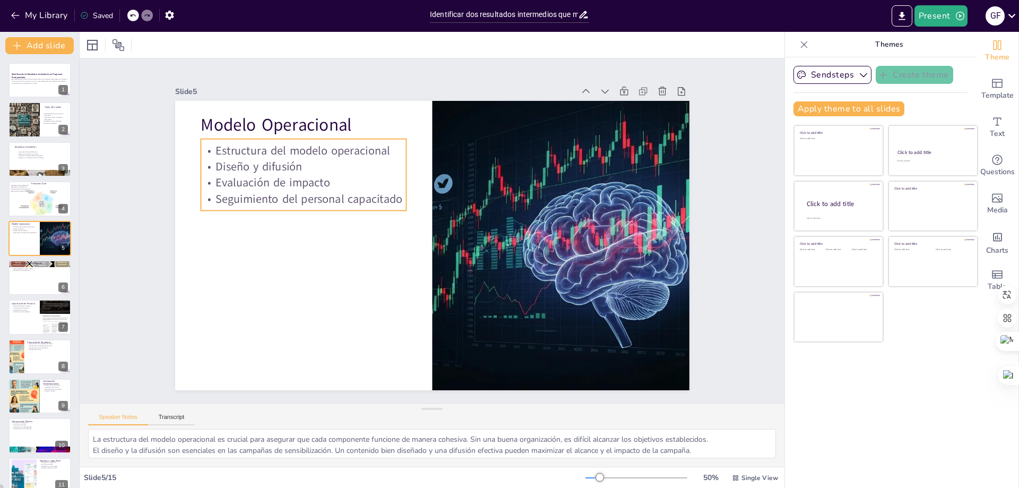
click at [319, 167] on p "Diseño y difusión" at bounding box center [394, 93] width 150 height 164
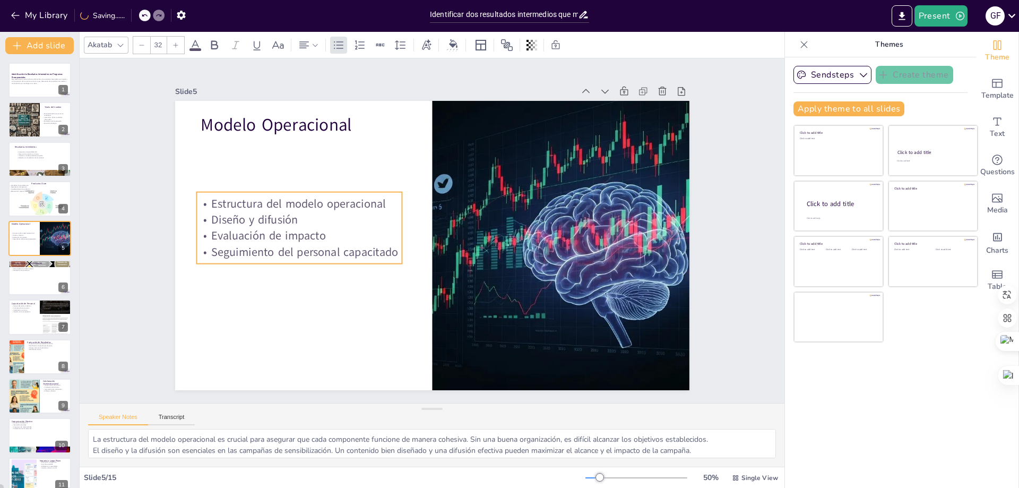
drag, startPoint x: 281, startPoint y: 172, endPoint x: 277, endPoint y: 225, distance: 53.3
click at [277, 225] on p "Evaluación de impacto" at bounding box center [304, 194] width 201 height 79
click at [38, 273] on div at bounding box center [40, 278] width 64 height 36
type textarea "El cambio de actitudes es esencial para crear una cultura que no tolere la viol…"
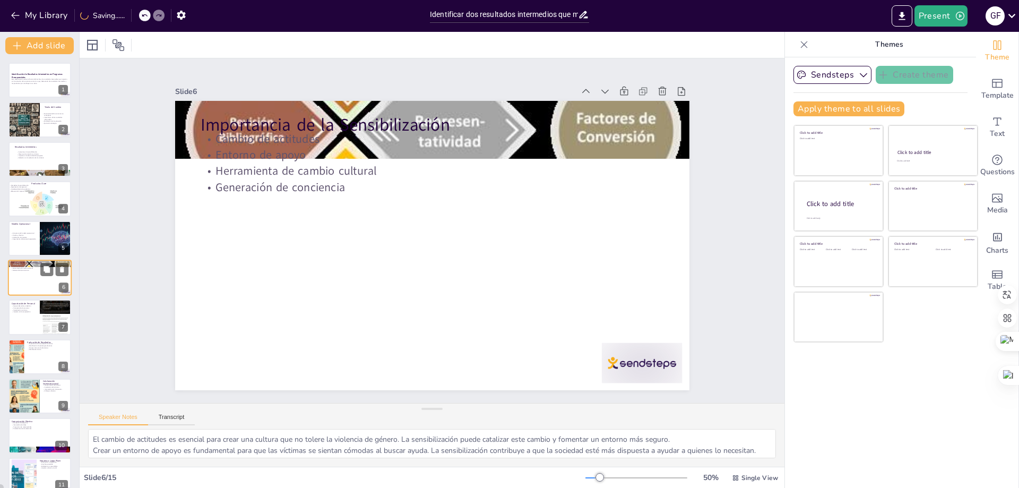
scroll to position [7, 0]
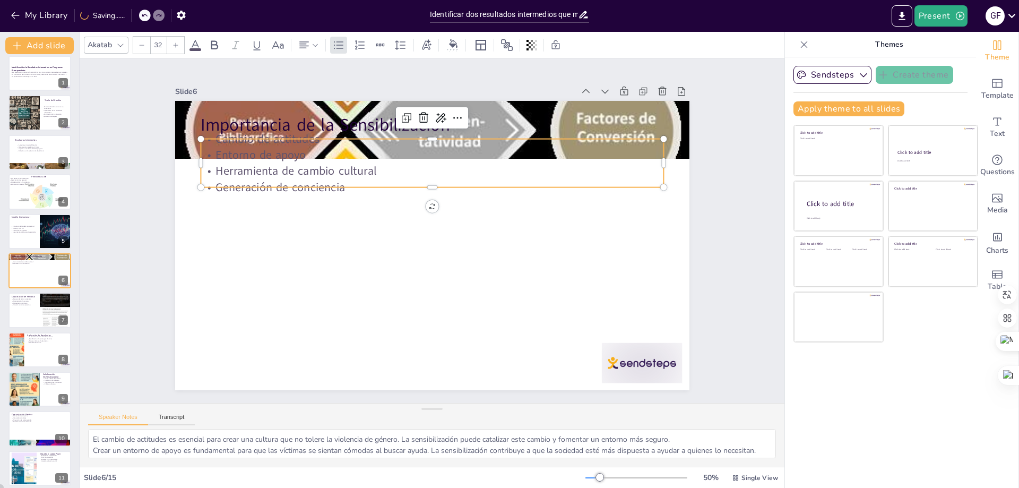
click at [321, 169] on p "Herramienta de cambio cultural" at bounding box center [450, 174] width 445 height 158
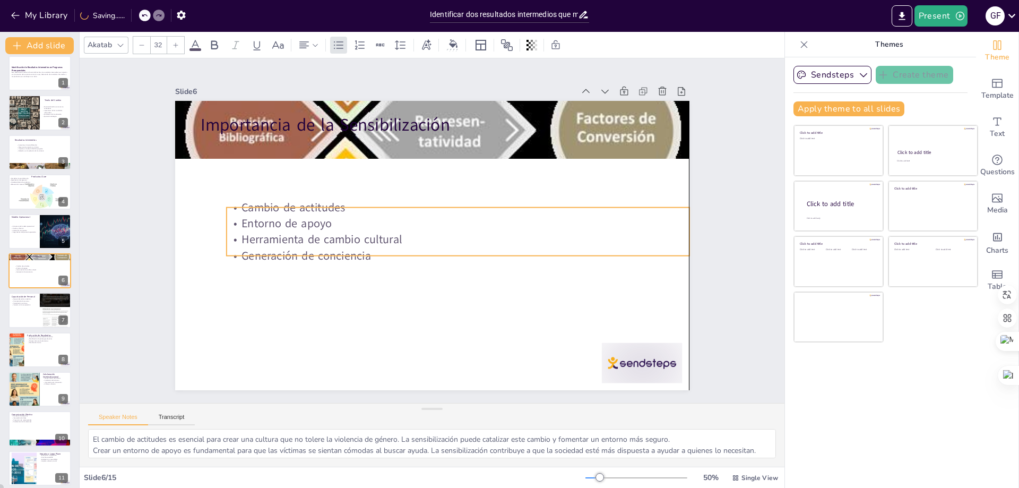
drag, startPoint x: 339, startPoint y: 182, endPoint x: 363, endPoint y: 251, distance: 72.4
click at [363, 251] on p "Generación de conciencia" at bounding box center [457, 255] width 463 height 16
type input "48"
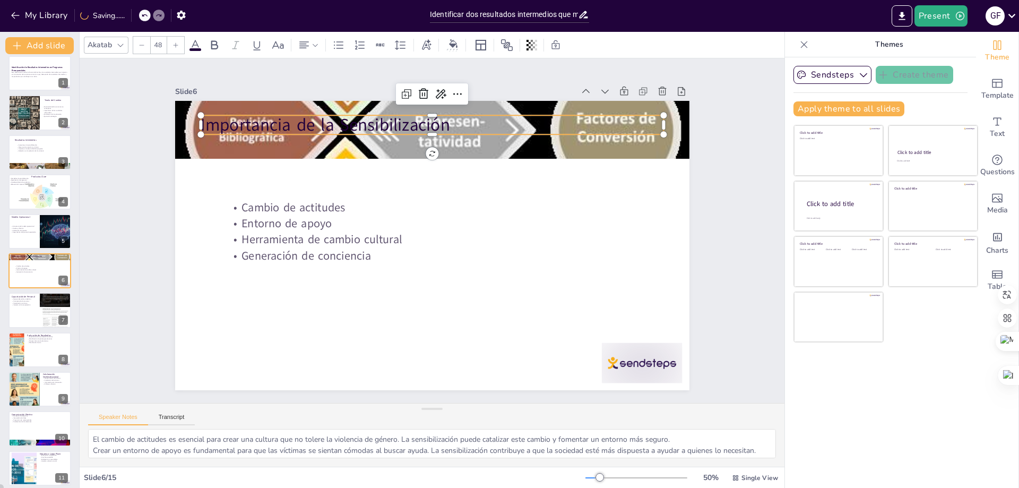
click at [375, 112] on p "Importancia de la Sensibilización" at bounding box center [503, 152] width 360 height 328
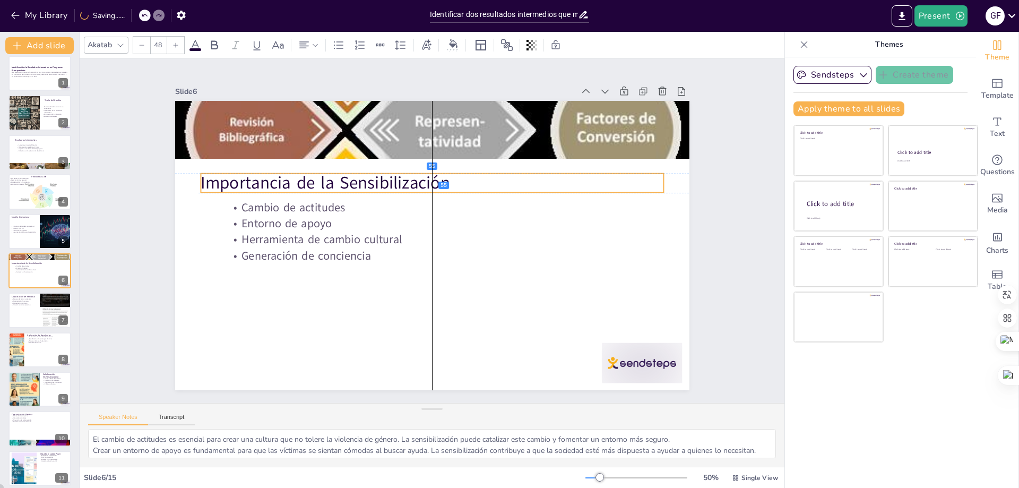
drag, startPoint x: 375, startPoint y: 129, endPoint x: 373, endPoint y: 190, distance: 61.1
click at [373, 190] on p "Importancia de la Sensibilización" at bounding box center [442, 184] width 458 height 120
click at [40, 310] on div at bounding box center [56, 310] width 32 height 42
type textarea "Brindar un apoyo adecuado y empático es vital para la recuperación de las vícti…"
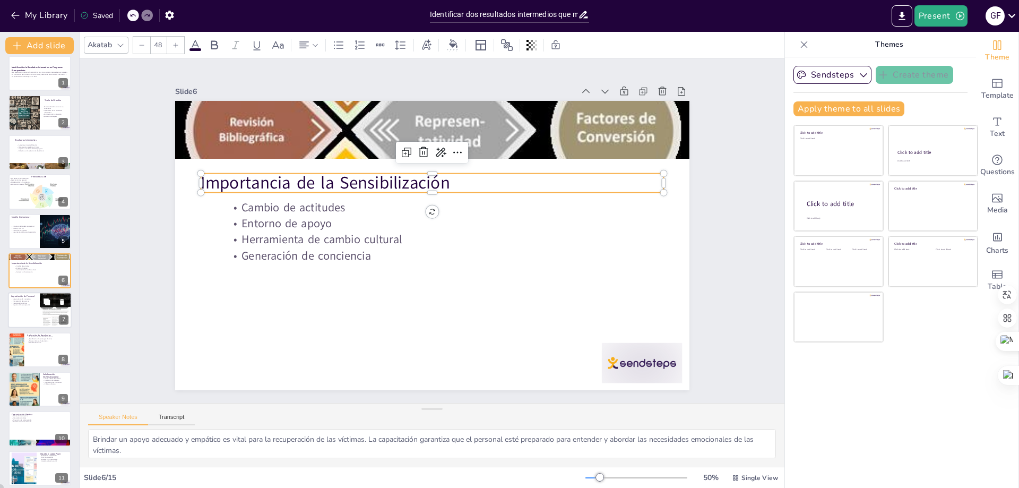
scroll to position [46, 0]
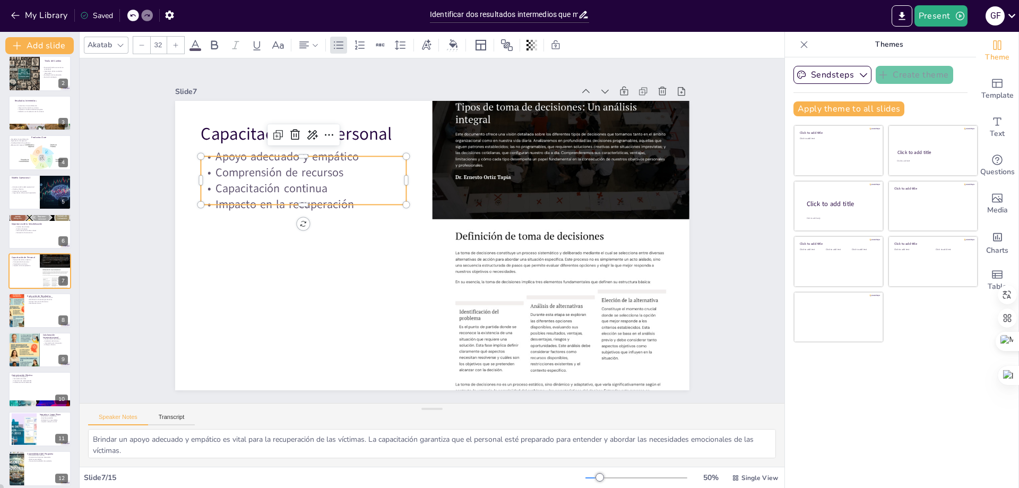
click at [290, 200] on div "Capacitación de Personal Apoyo adecuado y empático Comprensión de recursos Capa…" at bounding box center [418, 235] width 434 height 579
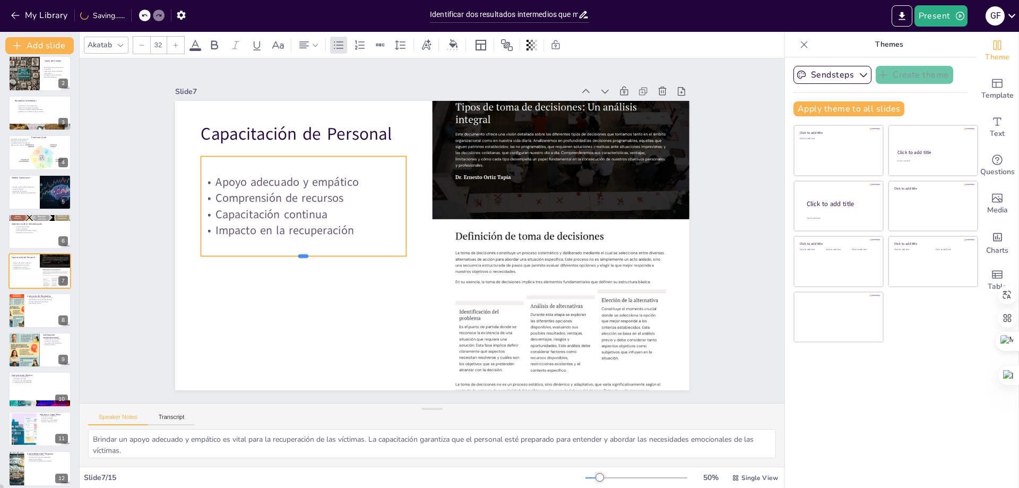
drag, startPoint x: 289, startPoint y: 200, endPoint x: 299, endPoint y: 252, distance: 52.5
click at [299, 230] on div at bounding box center [333, 144] width 128 height 172
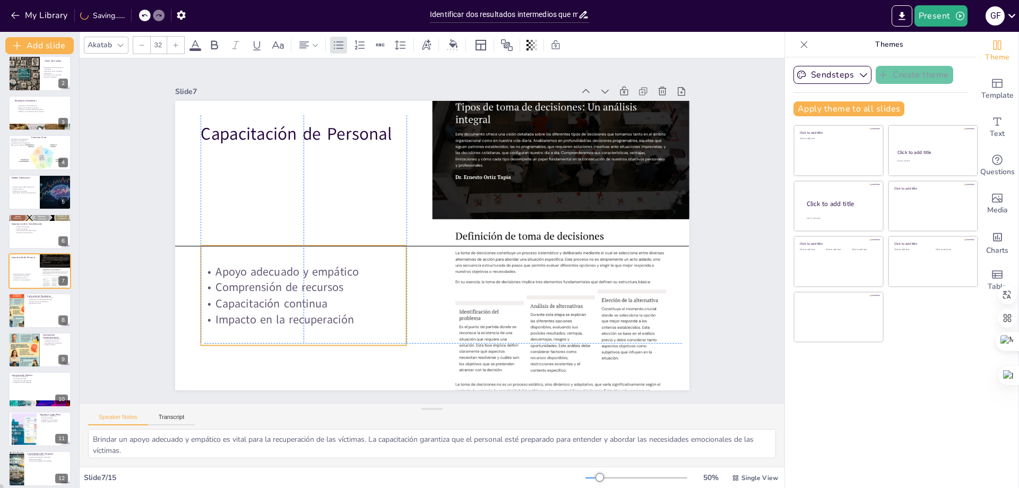
drag, startPoint x: 303, startPoint y: 162, endPoint x: 307, endPoint y: 248, distance: 86.6
click at [307, 248] on div "Apoyo adecuado y empático Comprensión de recursos Capacitación continua Impacto…" at bounding box center [298, 178] width 212 height 220
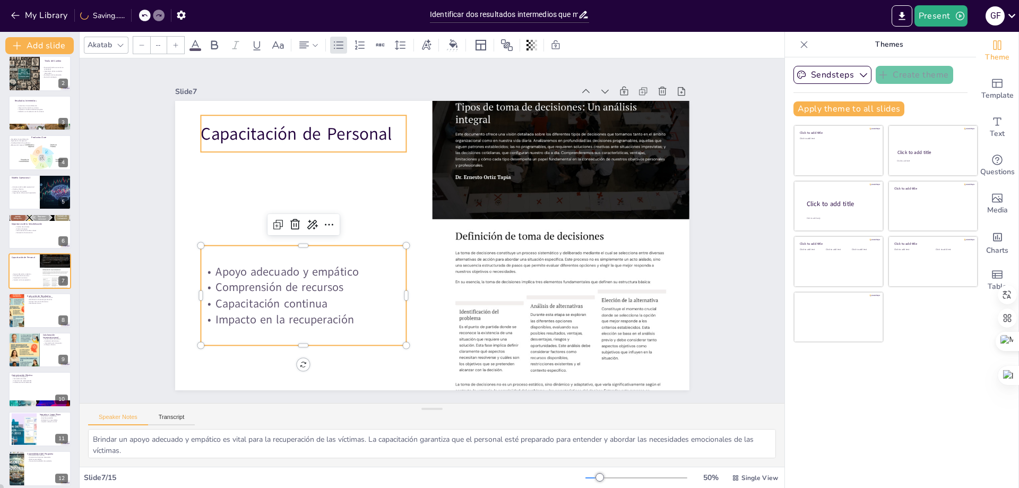
type input "48"
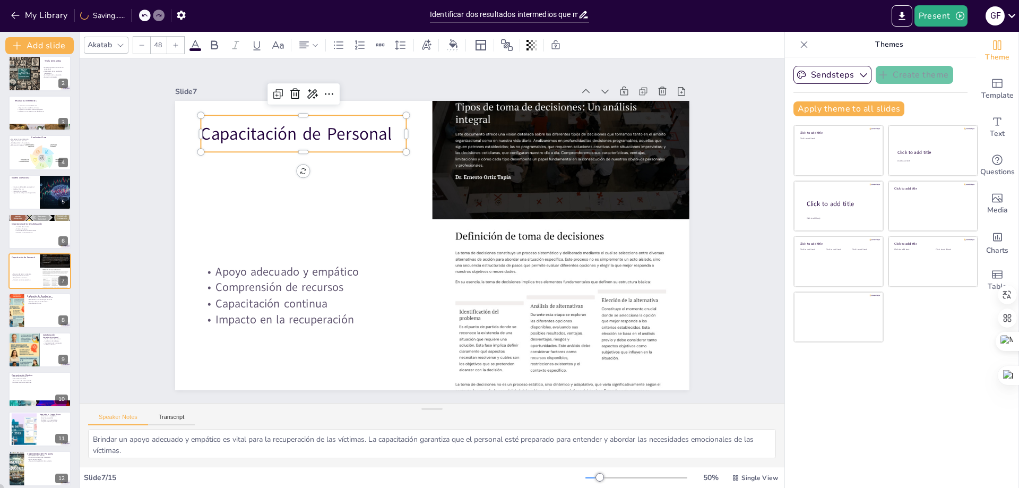
click at [492, 132] on p "Capacitación de Personal" at bounding box center [515, 92] width 46 height 207
click at [307, 151] on div at bounding box center [386, 89] width 159 height 144
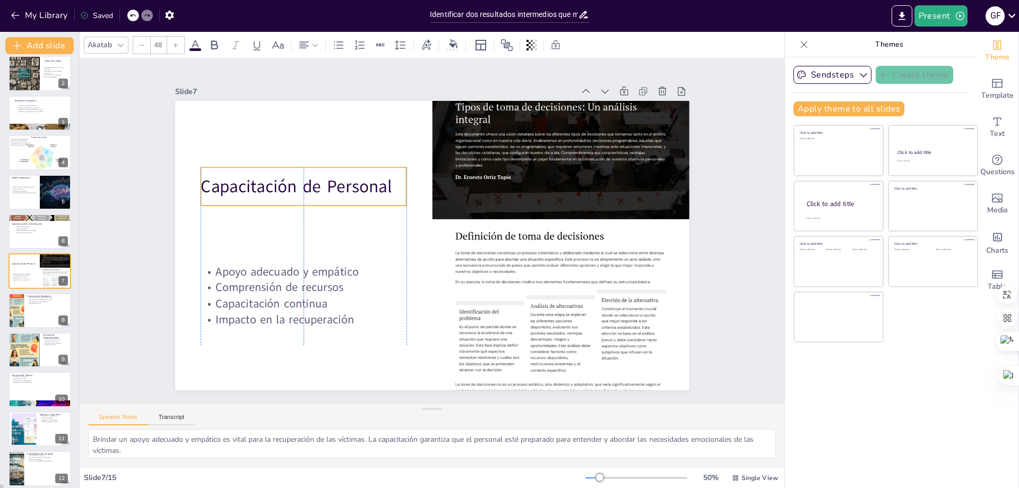
drag, startPoint x: 264, startPoint y: 116, endPoint x: 265, endPoint y: 169, distance: 52.6
click at [408, 169] on div "Capacitación de Personal" at bounding box center [448, 95] width 80 height 209
click at [38, 315] on div at bounding box center [40, 311] width 64 height 36
type textarea "La evaluación continua es clave para mantener el enfoque en los objetivos y ase…"
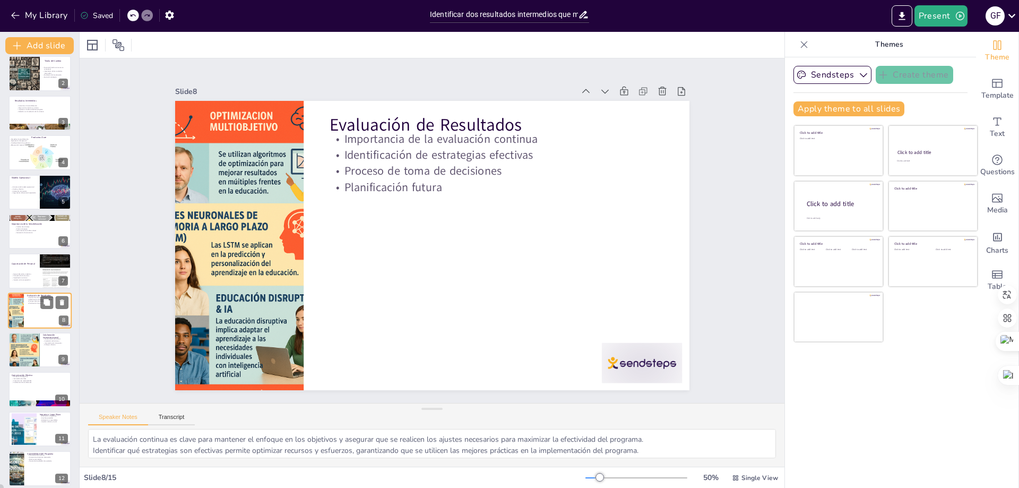
scroll to position [85, 0]
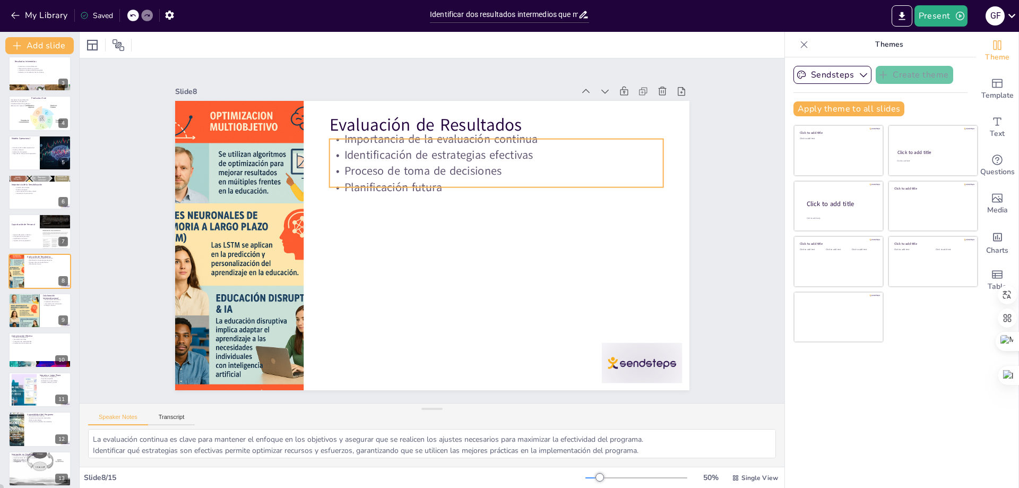
click at [450, 160] on p "Proceso de toma de decisiones" at bounding box center [509, 273] width 118 height 323
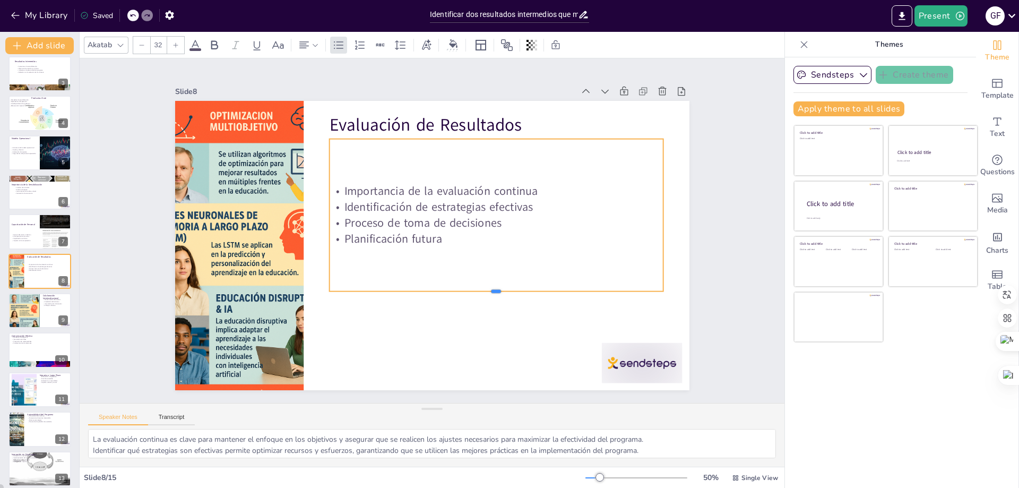
drag, startPoint x: 490, startPoint y: 186, endPoint x: 500, endPoint y: 296, distance: 110.9
click at [471, 295] on div at bounding box center [399, 315] width 144 height 309
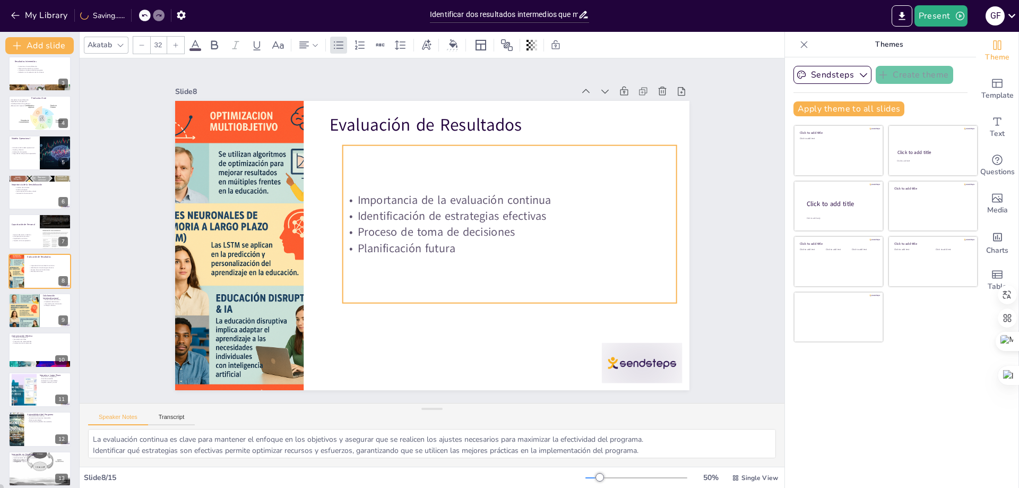
drag, startPoint x: 449, startPoint y: 162, endPoint x: 462, endPoint y: 169, distance: 15.4
click at [462, 169] on div "Importancia de la evaluación continua Identificación de estrategias efectivas P…" at bounding box center [499, 271] width 363 height 324
type input "48"
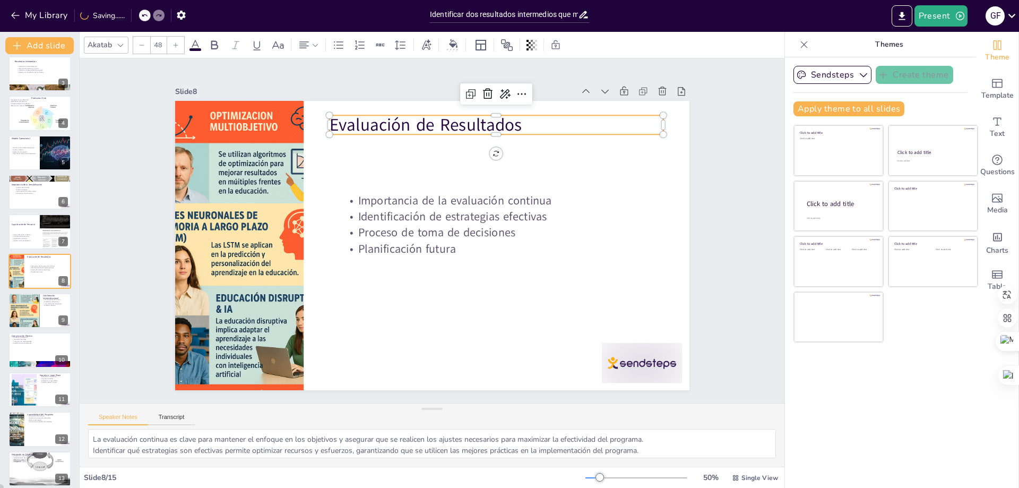
click at [412, 124] on p "Evaluación de Resultados" at bounding box center [533, 160] width 315 height 158
click at [25, 323] on div at bounding box center [24, 311] width 32 height 48
type textarea "La maximización de recursos a través de la colaboración permite que las institu…"
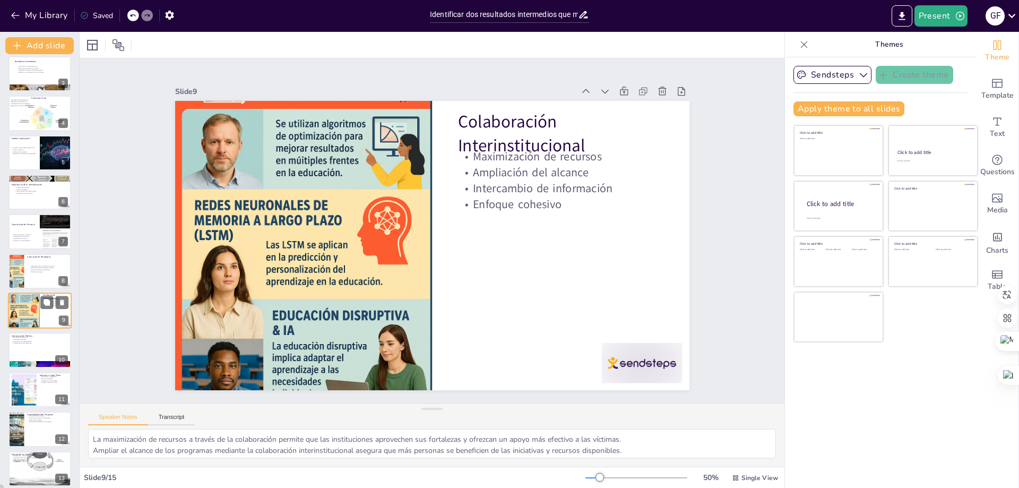
scroll to position [125, 0]
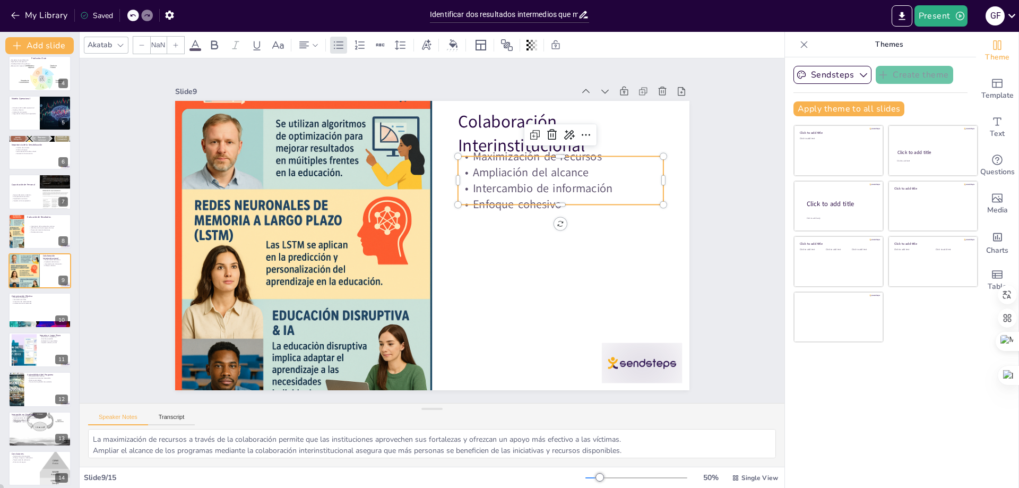
type input "32"
click at [531, 191] on p "Intercambio de información" at bounding box center [567, 230] width 201 height 79
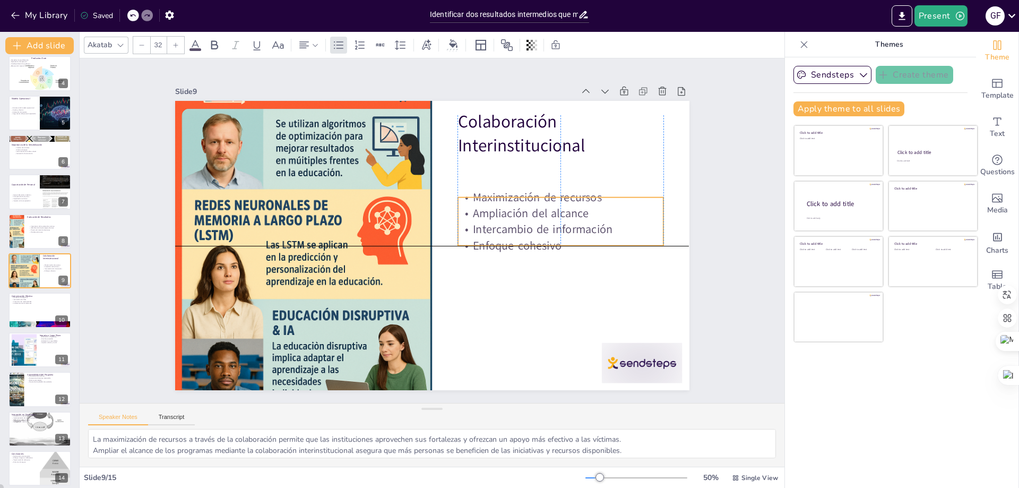
drag, startPoint x: 532, startPoint y: 185, endPoint x: 532, endPoint y: 225, distance: 39.8
click at [532, 251] on p "Intercambio de información" at bounding box center [485, 348] width 98 height 194
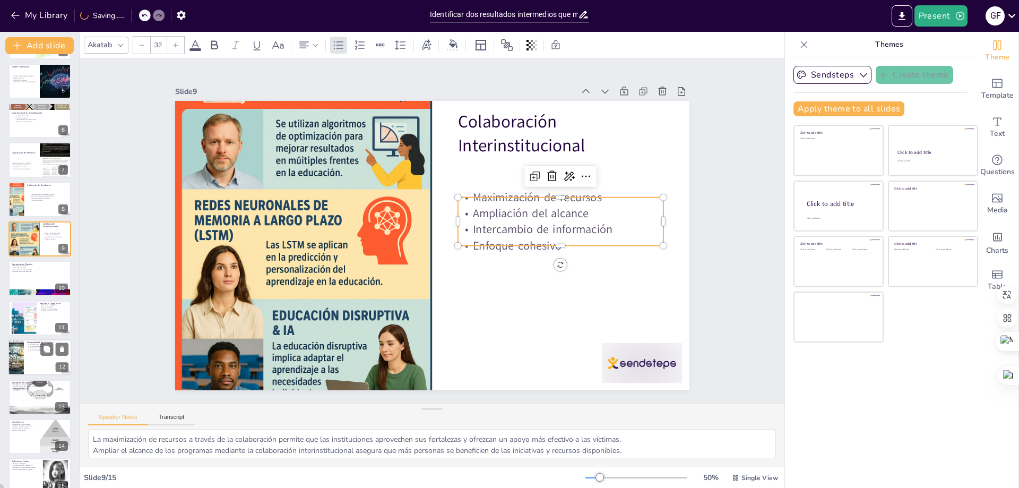
scroll to position [172, 0]
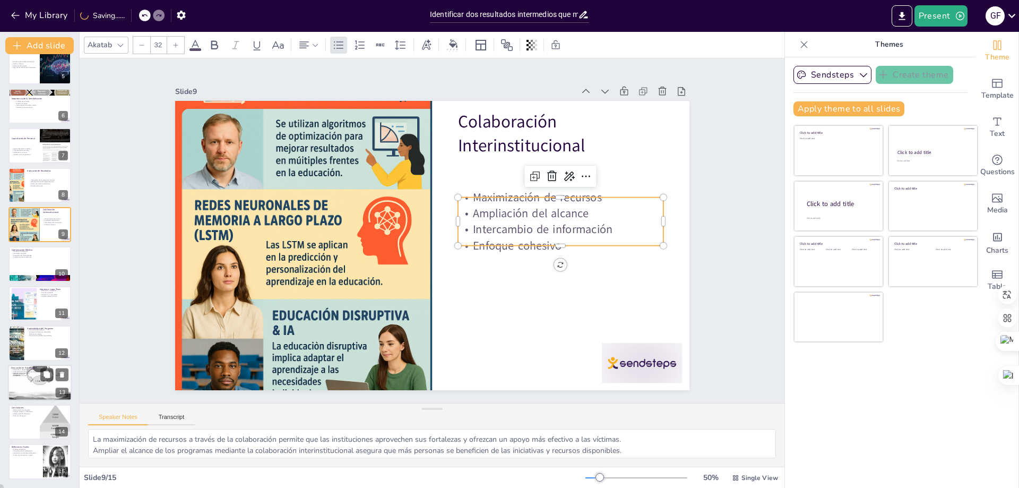
click at [34, 371] on p "Implementación de nuevas tecnologías" at bounding box center [39, 372] width 57 height 2
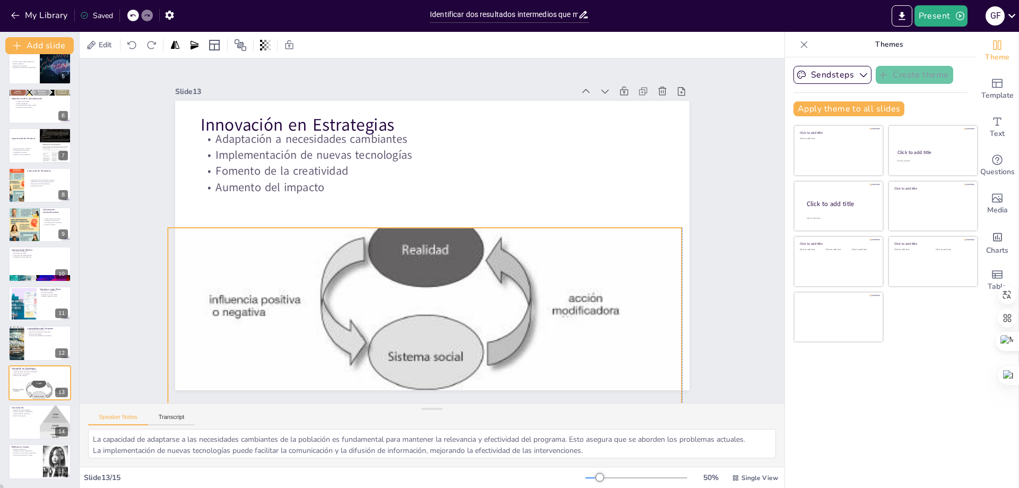
drag, startPoint x: 428, startPoint y: 194, endPoint x: 421, endPoint y: 321, distance: 127.2
click at [421, 321] on div at bounding box center [381, 363] width 593 height 478
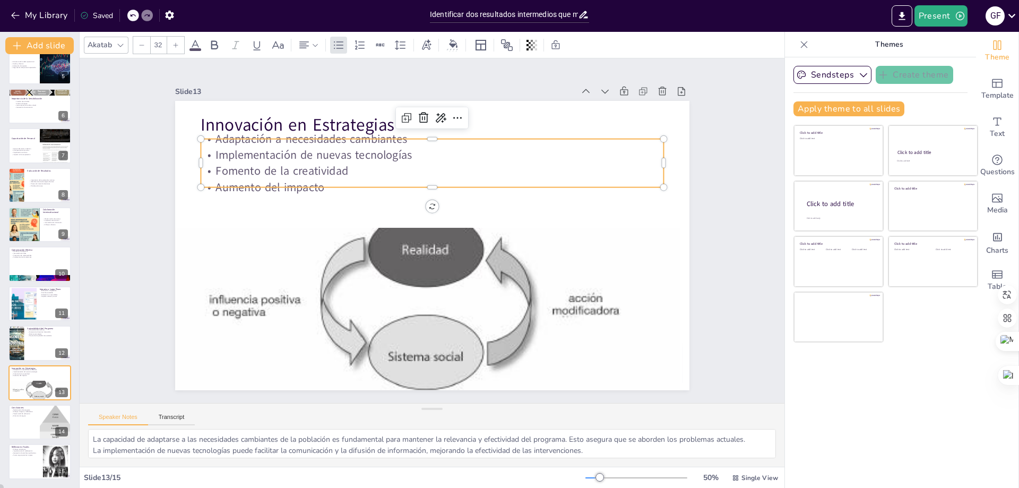
click at [314, 160] on p "Fomento de la creatividad" at bounding box center [462, 178] width 409 height 245
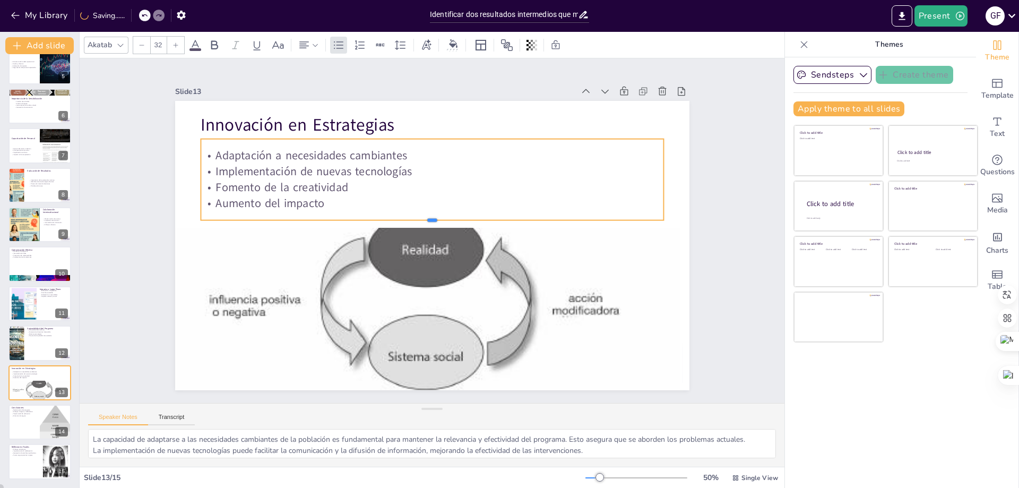
drag, startPoint x: 330, startPoint y: 183, endPoint x: 334, endPoint y: 216, distance: 33.1
click at [334, 220] on div at bounding box center [432, 224] width 463 height 8
click at [25, 413] on p "Papel crucial de cada actor" at bounding box center [23, 414] width 25 height 2
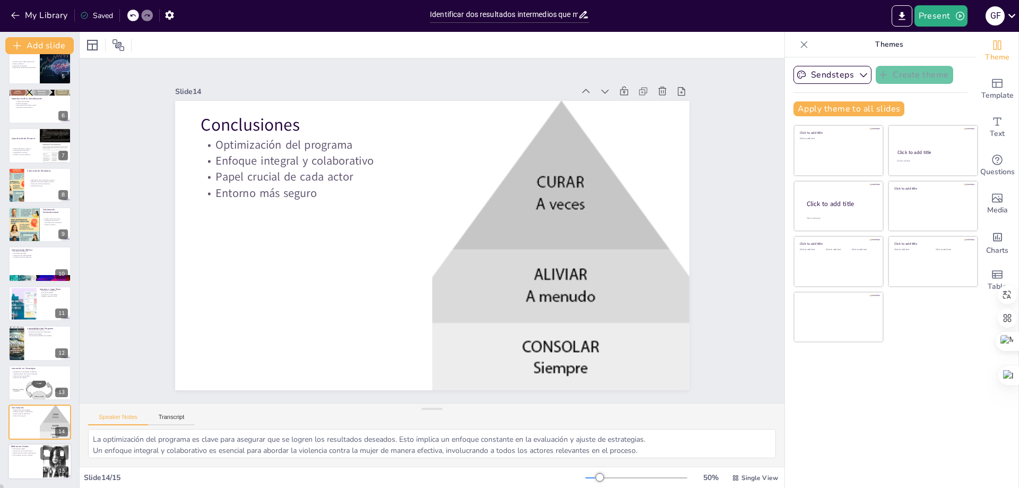
click at [25, 458] on div at bounding box center [40, 462] width 64 height 36
type textarea "Un enfoque estratégico es fundamental para la implementación efectiva de progra…"
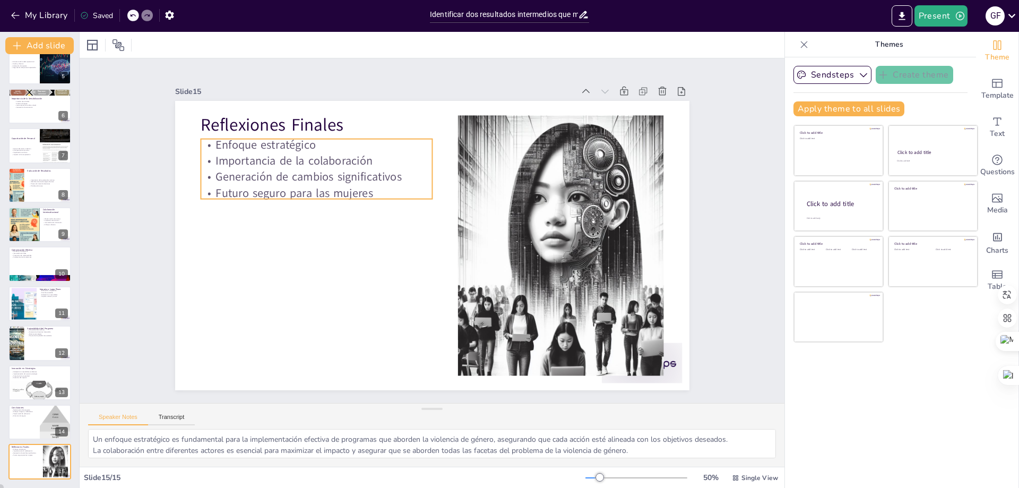
click at [461, 194] on p "Futuro seguro para las mujeres" at bounding box center [493, 126] width 64 height 230
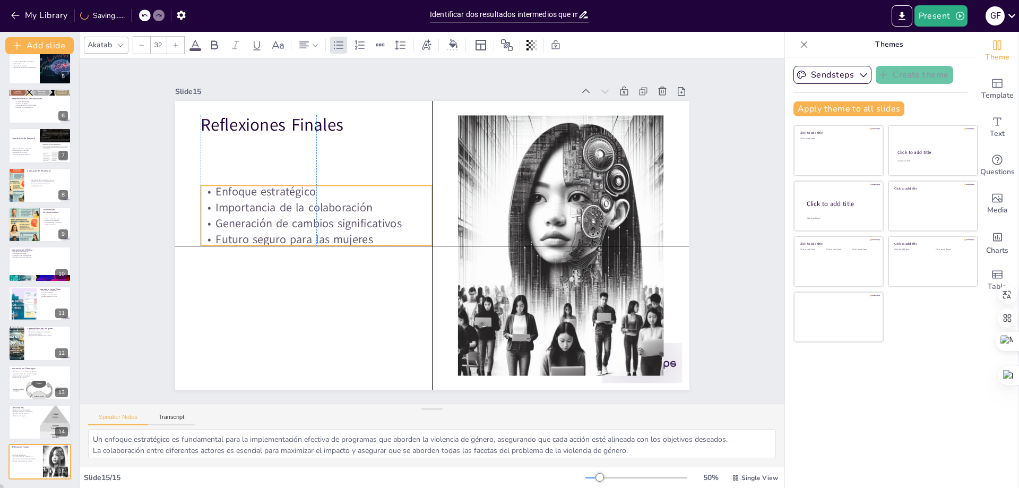
drag, startPoint x: 282, startPoint y: 179, endPoint x: 284, endPoint y: 227, distance: 47.3
click at [284, 227] on p "Generación de cambios significativos" at bounding box center [358, 320] width 149 height 197
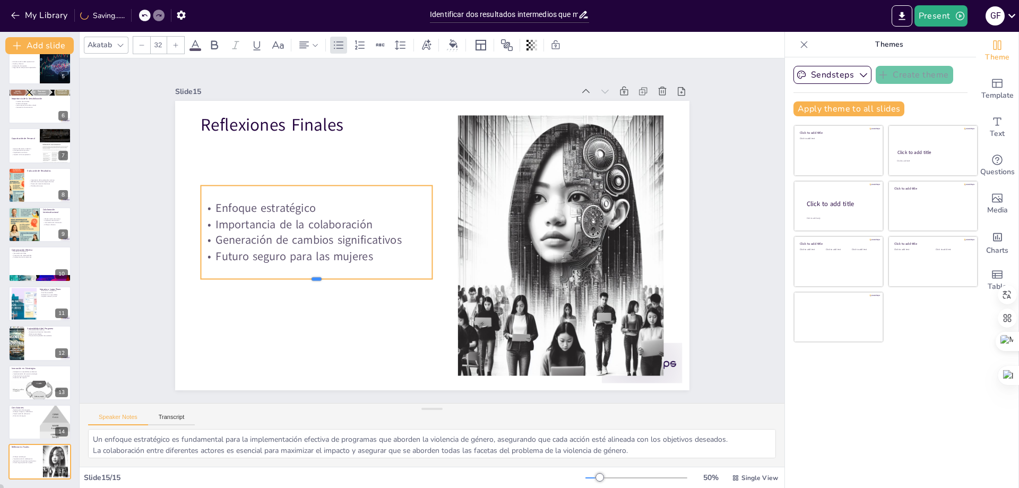
drag, startPoint x: 308, startPoint y: 243, endPoint x: 310, endPoint y: 277, distance: 33.5
click at [310, 277] on div at bounding box center [305, 245] width 223 height 80
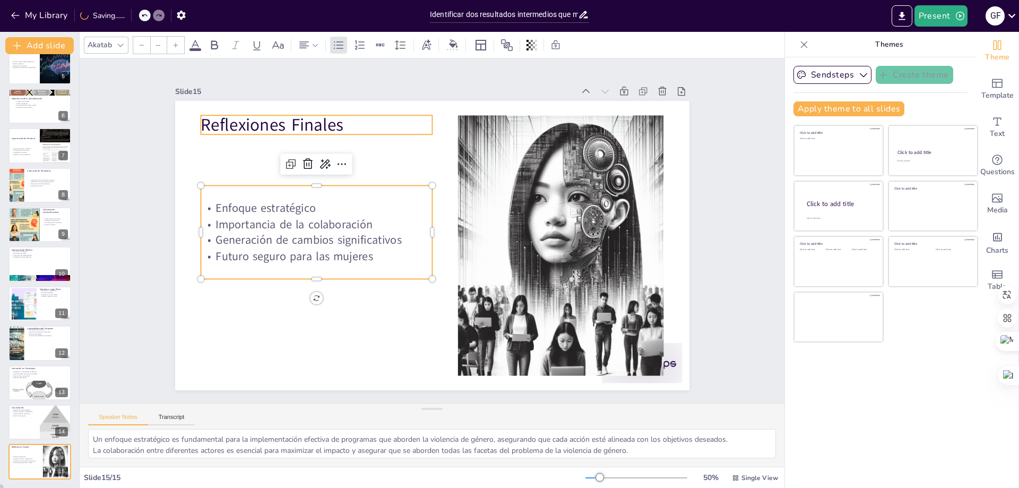
click at [279, 128] on p "Reflexiones Finales" at bounding box center [385, 81] width 212 height 136
type input "48"
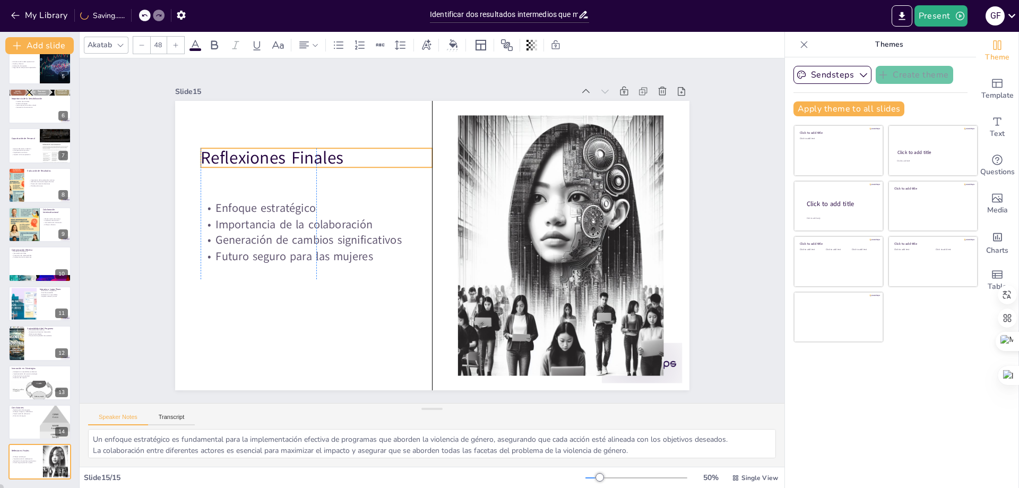
drag, startPoint x: 248, startPoint y: 121, endPoint x: 252, endPoint y: 153, distance: 33.1
click at [418, 153] on p "Reflexiones Finales" at bounding box center [465, 99] width 95 height 228
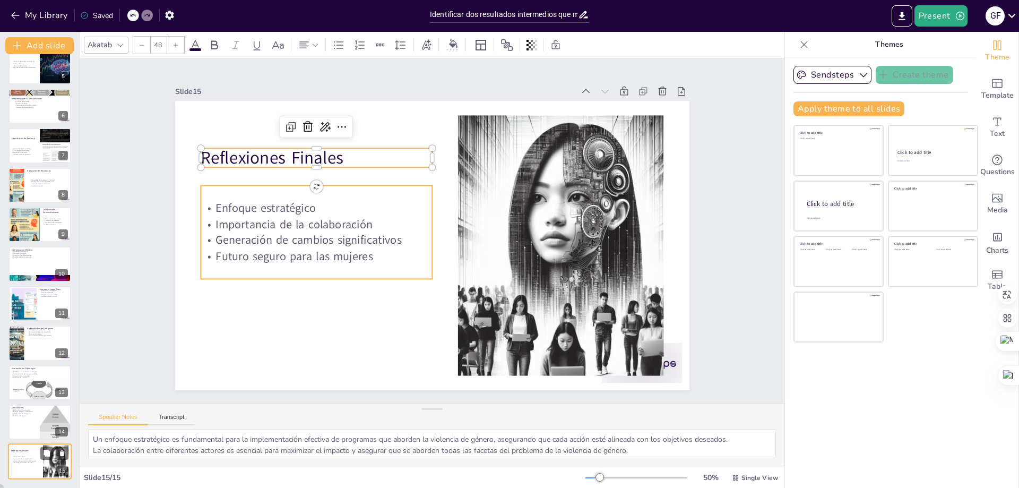
click at [33, 463] on p "Futuro seguro para las mujeres" at bounding box center [25, 463] width 29 height 2
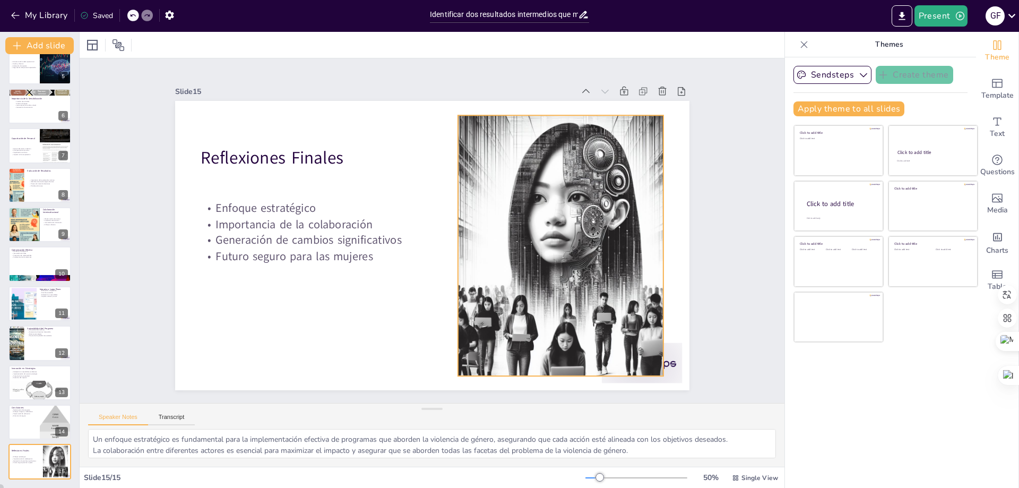
click at [595, 252] on div at bounding box center [518, 328] width 368 height 368
click at [33, 430] on div at bounding box center [40, 422] width 64 height 36
type textarea "La optimización del programa es clave para asegurar que se logren los resultado…"
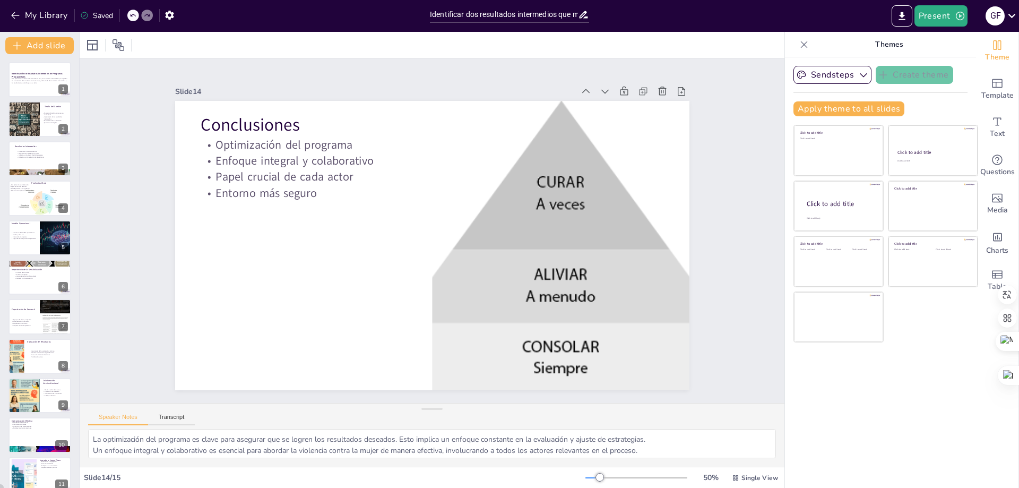
scroll to position [0, 0]
